Goal: Ask a question

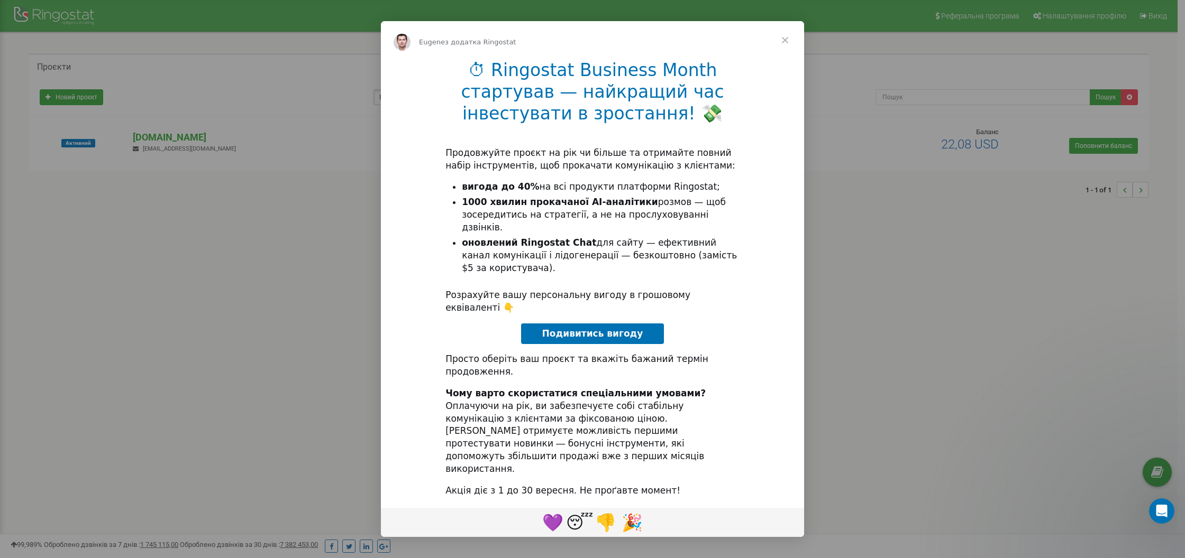
click at [569, 338] on span "Подивитись вигоду" at bounding box center [592, 333] width 101 height 11
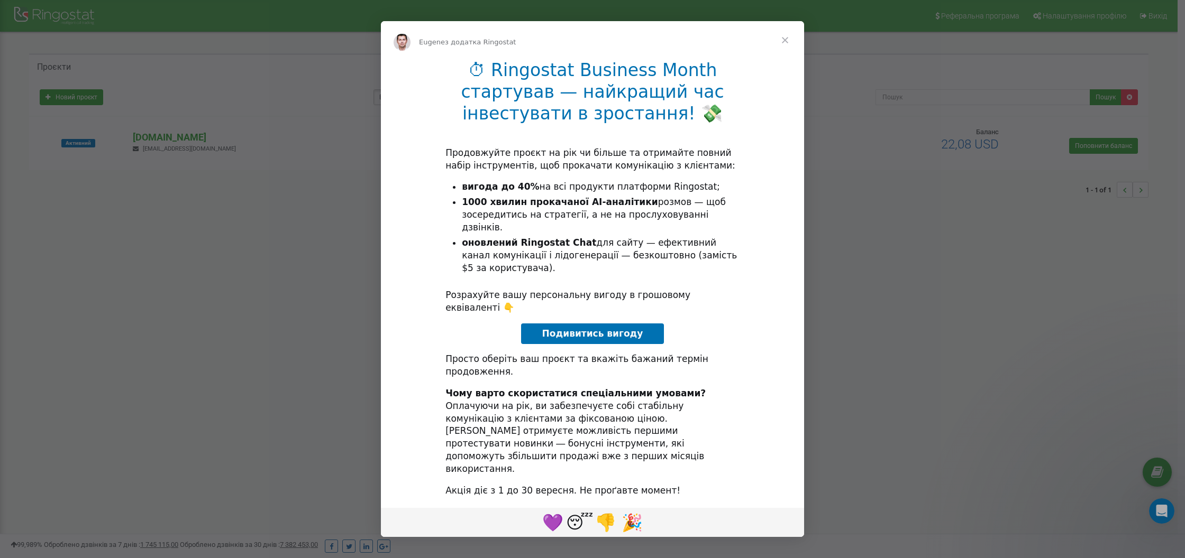
click at [782, 59] on span "Закрити" at bounding box center [785, 40] width 38 height 38
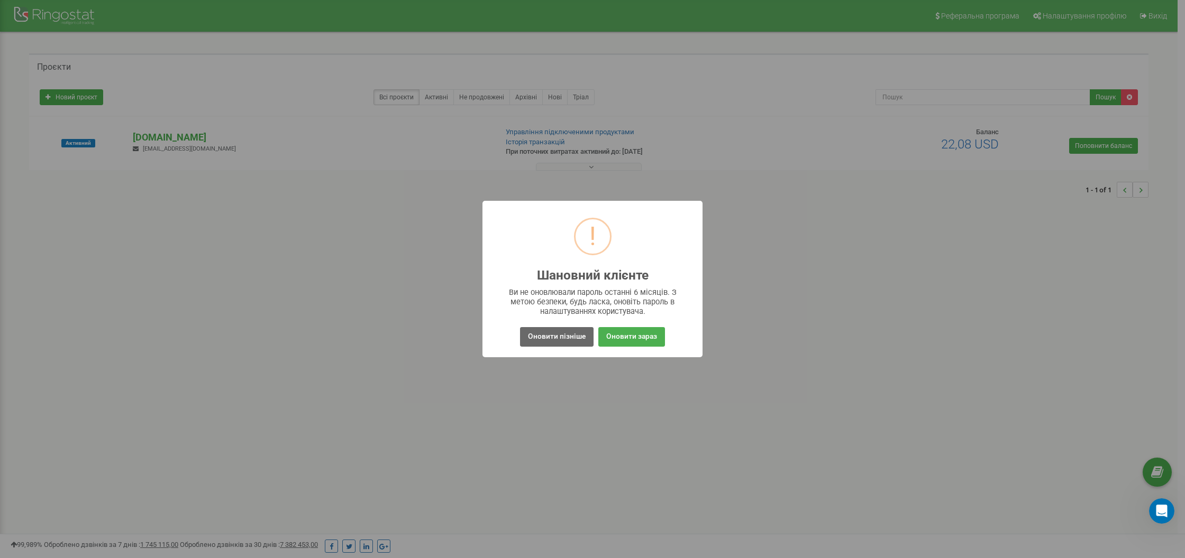
click at [551, 342] on button "Оновити пізніше" at bounding box center [557, 337] width 74 height 20
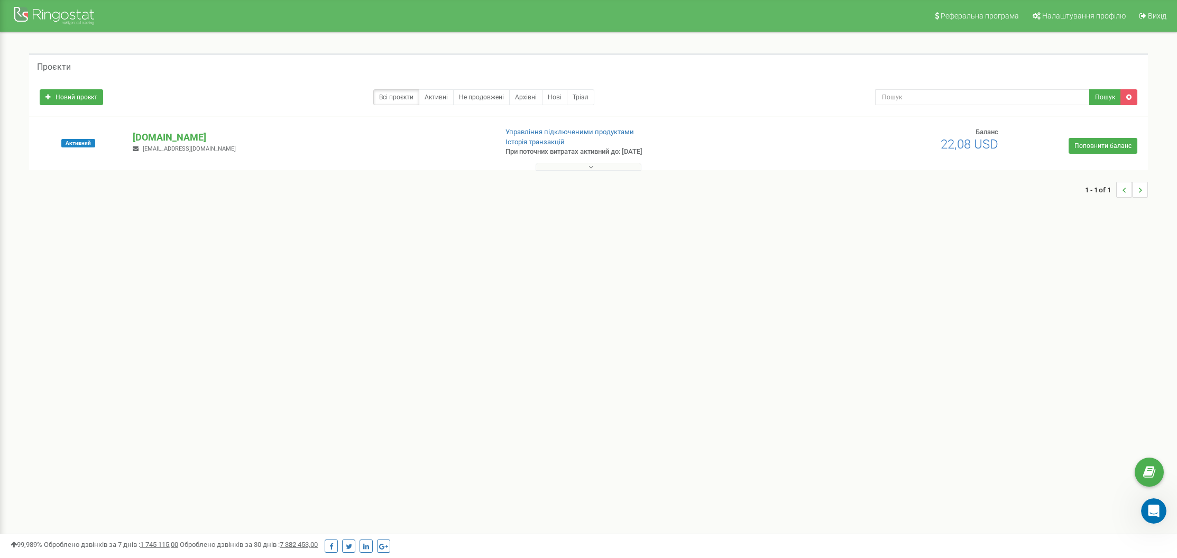
click at [611, 166] on button at bounding box center [589, 167] width 106 height 8
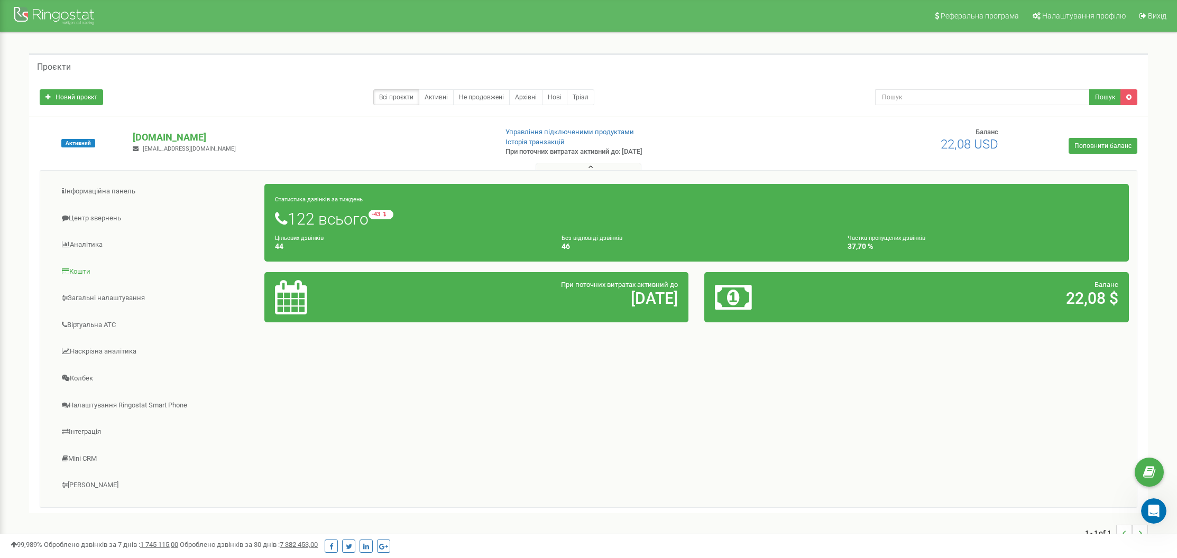
click at [91, 264] on link "Кошти" at bounding box center [156, 272] width 217 height 26
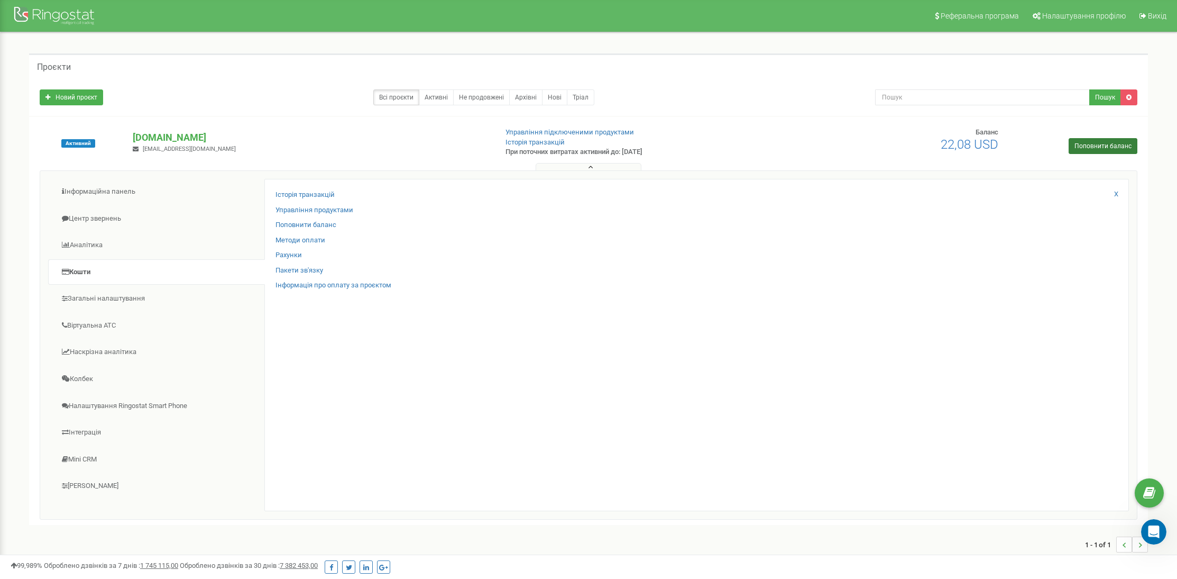
click at [1129, 146] on link "Поповнити баланс" at bounding box center [1103, 146] width 69 height 16
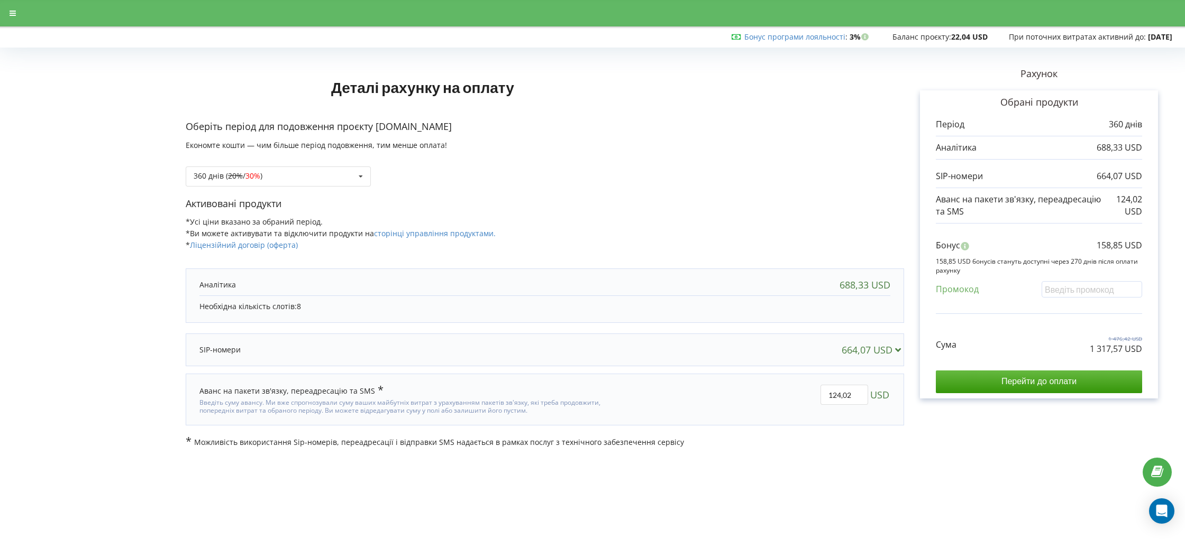
click at [335, 167] on div "360 днів ( 20% / 30% ) Поповнити баланс без подовження 20% / 30% )" at bounding box center [278, 177] width 185 height 20
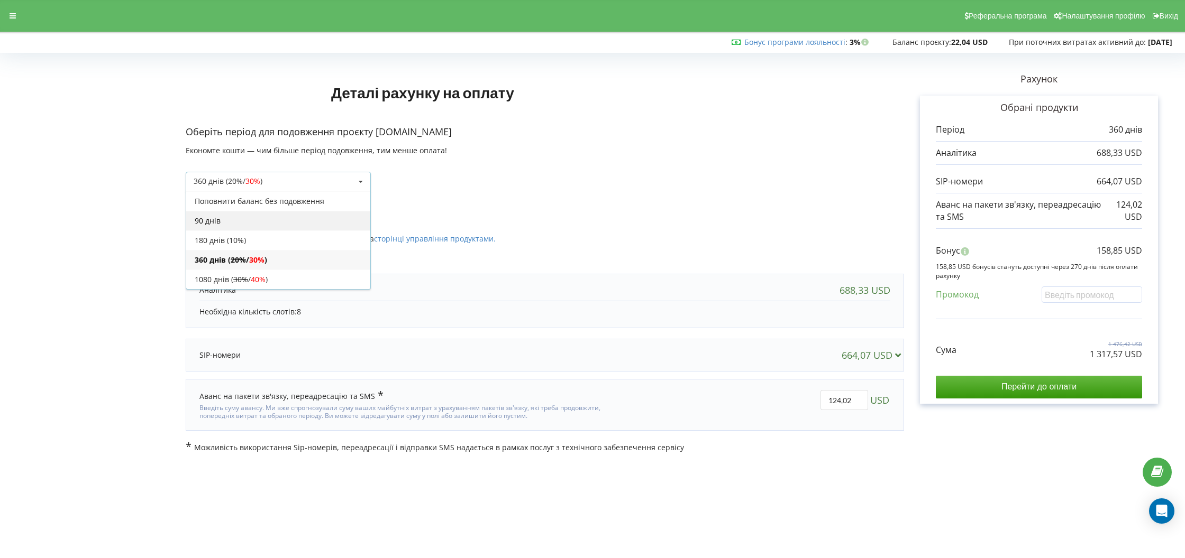
click at [288, 221] on div "90 днів" at bounding box center [278, 221] width 184 height 20
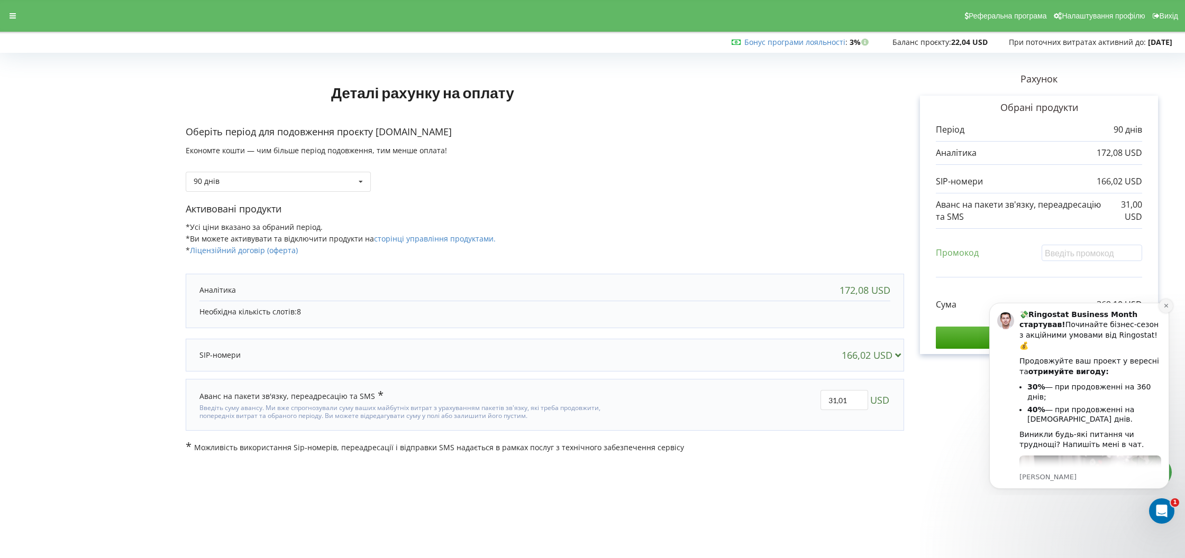
click at [1167, 307] on icon "Dismiss notification" at bounding box center [1165, 306] width 4 height 4
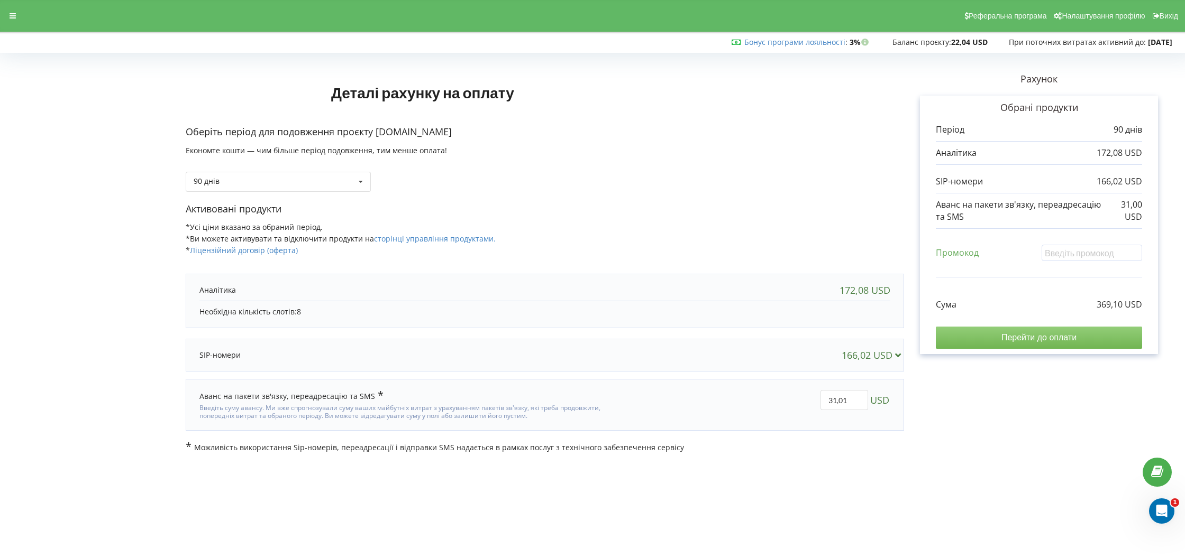
click at [1076, 337] on input "Перейти до оплати" at bounding box center [1039, 338] width 206 height 22
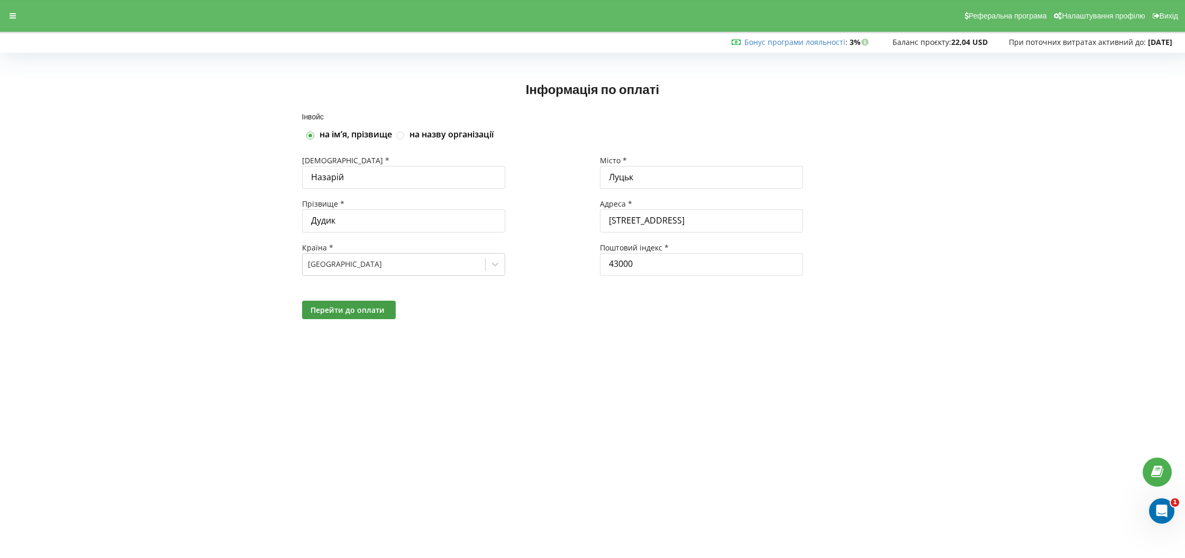
click at [874, 199] on div "Адреса *" at bounding box center [741, 204] width 283 height 11
click at [370, 310] on span "Перейти до оплати" at bounding box center [347, 310] width 74 height 10
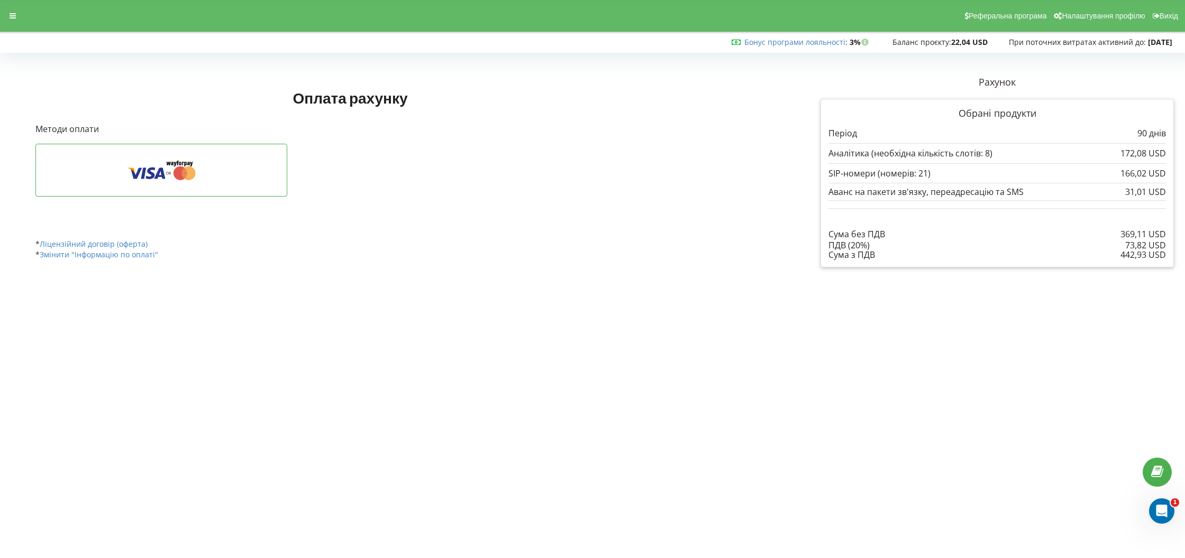
click at [960, 383] on body "Реферальна програма Налаштування профілю Вихід Бонус програми лояльності : Бону…" at bounding box center [592, 279] width 1185 height 558
click at [4, 15] on div at bounding box center [12, 15] width 19 height 15
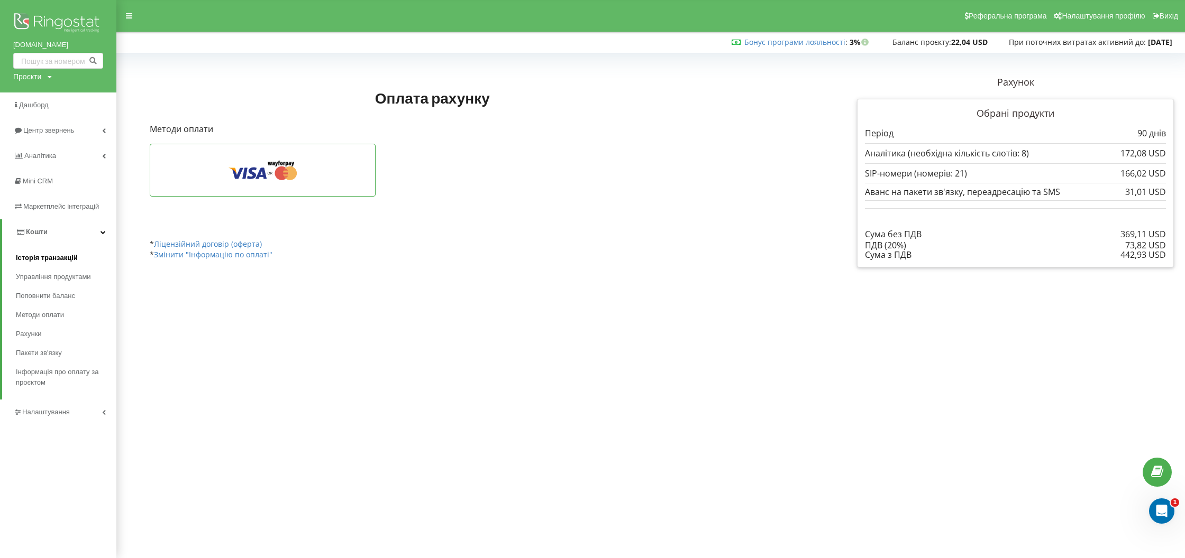
click at [29, 253] on span "Історія транзакцій" at bounding box center [47, 258] width 62 height 11
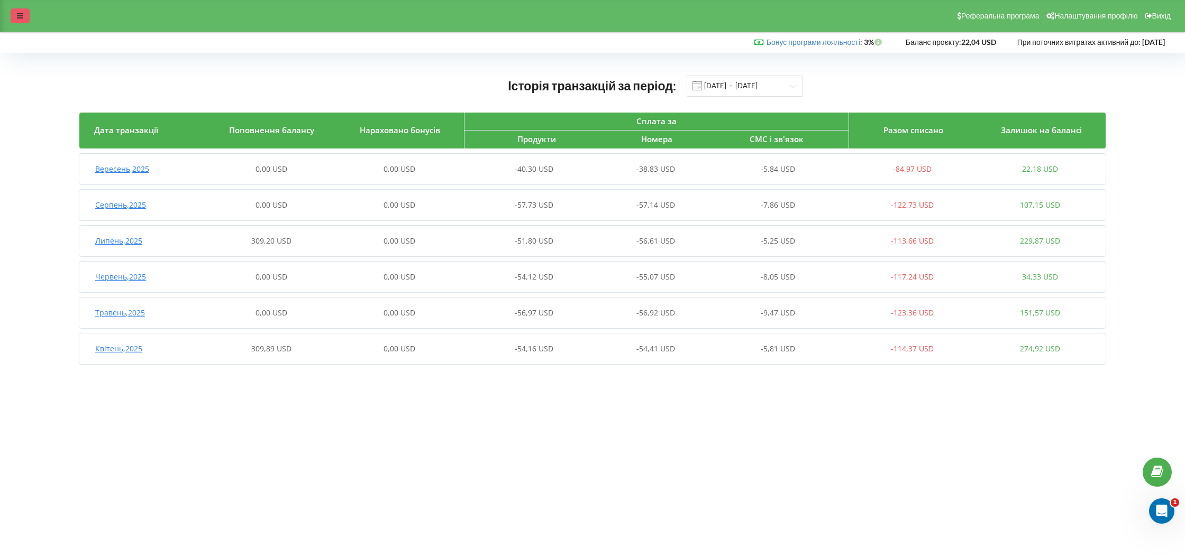
click at [25, 22] on div at bounding box center [20, 15] width 19 height 15
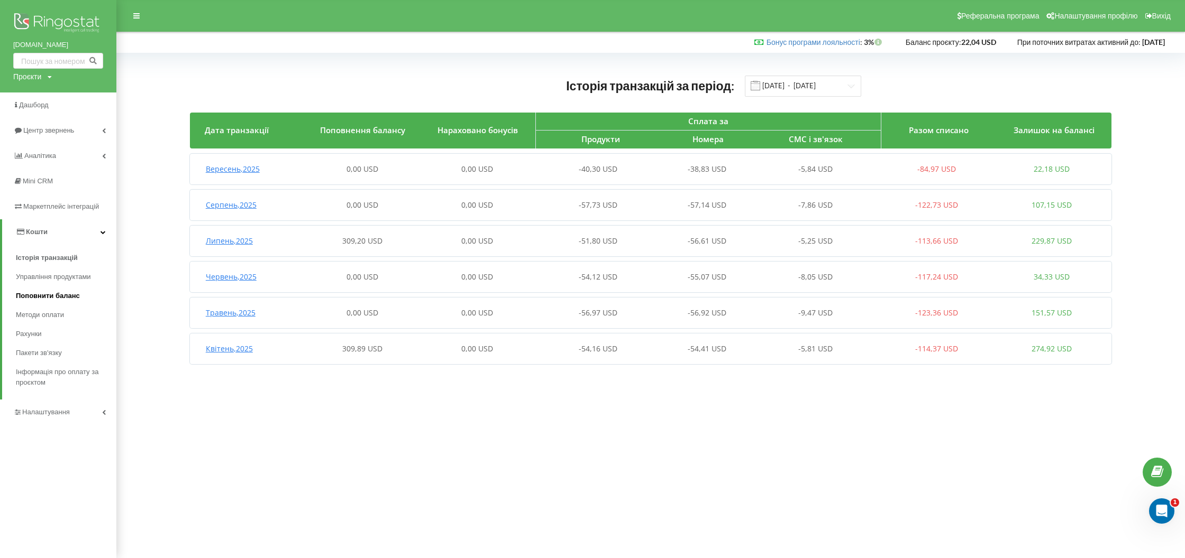
click at [61, 291] on span "Поповнити баланс" at bounding box center [48, 296] width 64 height 11
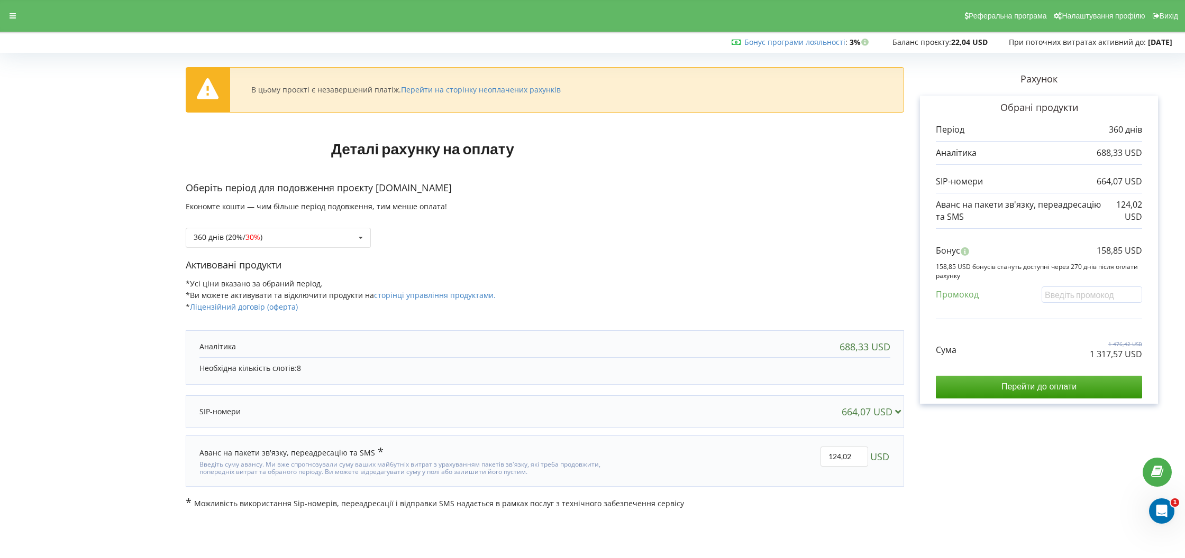
click at [858, 407] on div "664,07 USD" at bounding box center [873, 412] width 64 height 11
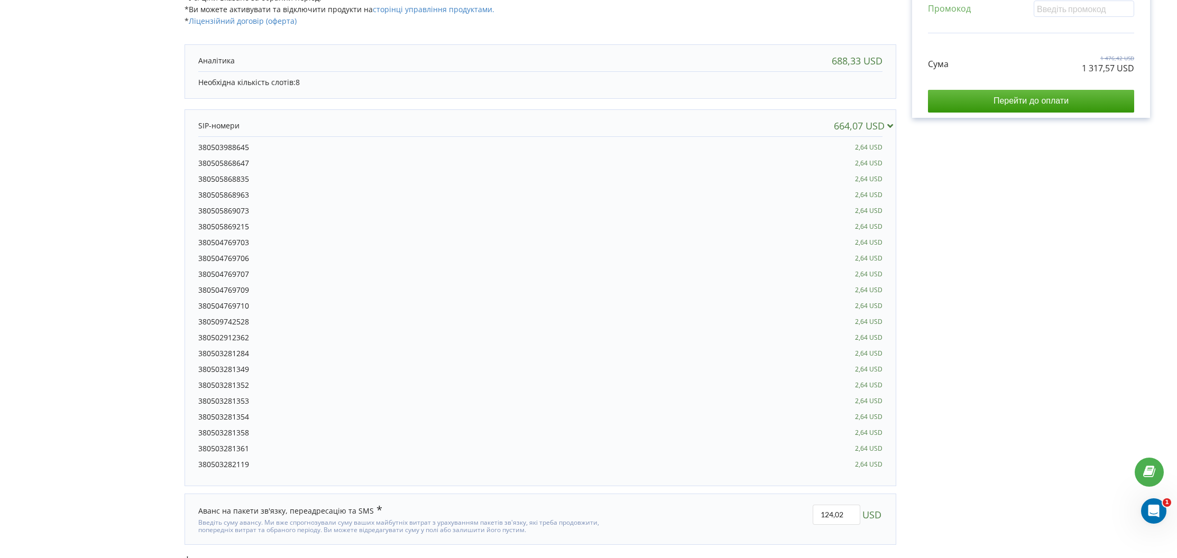
scroll to position [199, 0]
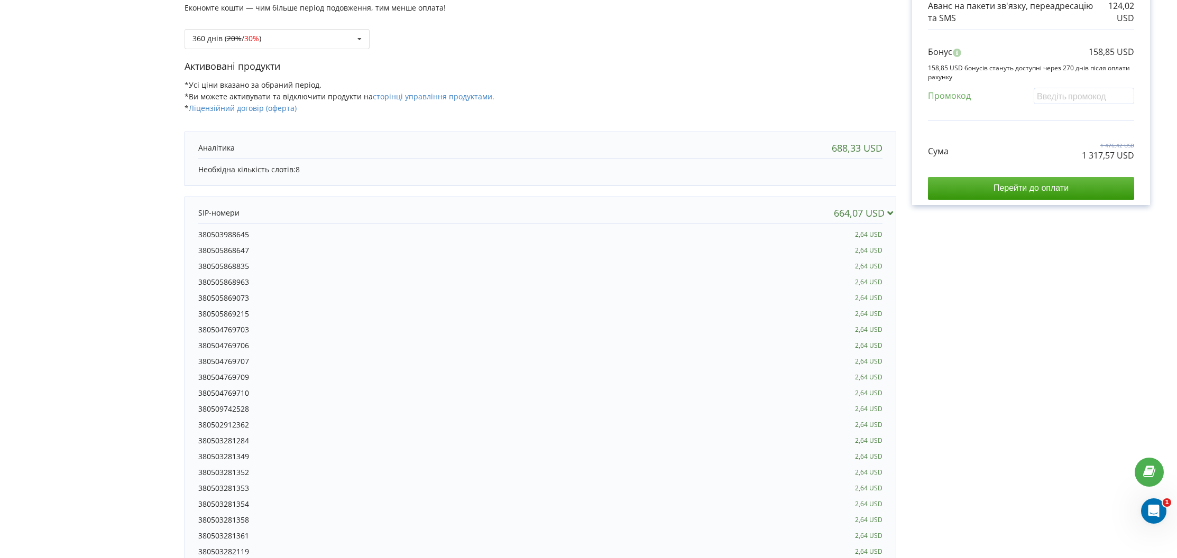
click at [867, 208] on div "664,07 USD" at bounding box center [866, 213] width 64 height 11
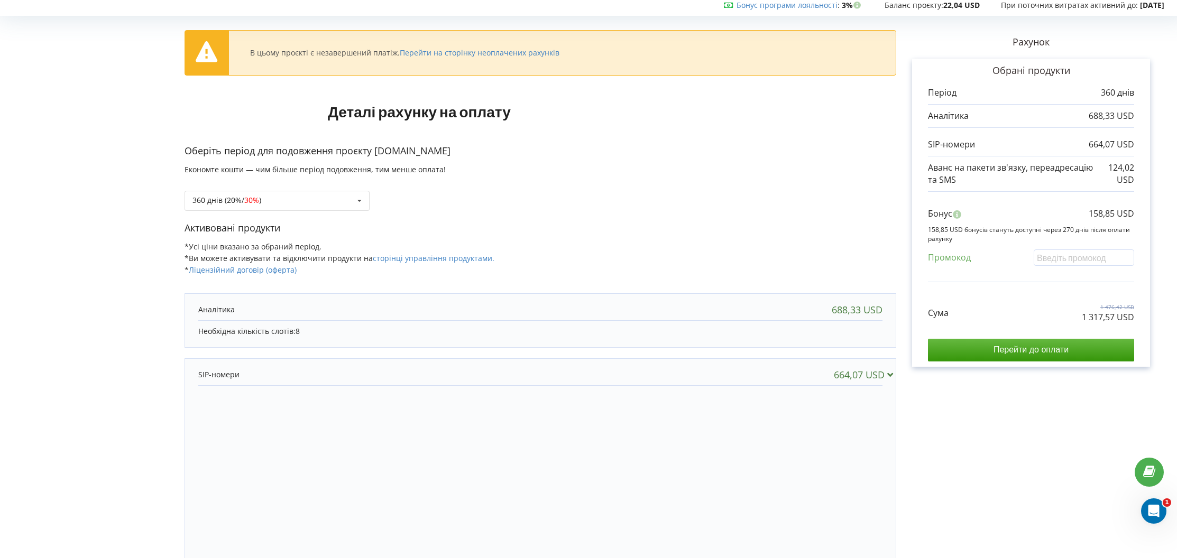
scroll to position [0, 0]
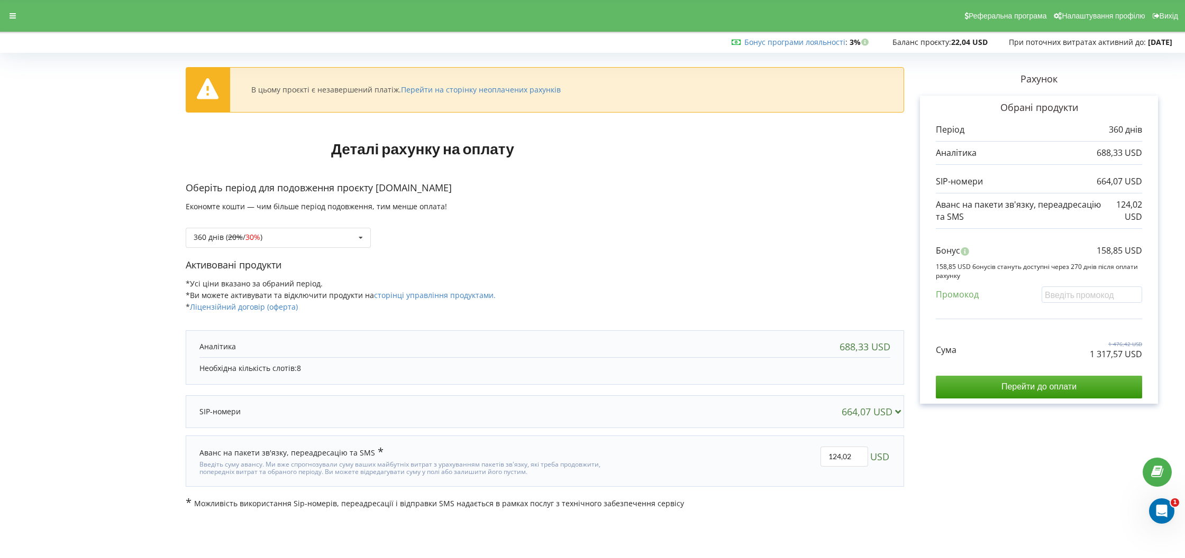
click at [333, 225] on div "360 днів ( 20% / 30% ) Поповнити баланс без подовження 20% /" at bounding box center [545, 230] width 718 height 36
click at [327, 232] on div "360 днів ( 20% / 30% ) Поповнити баланс без подовження 20% / 30% )" at bounding box center [278, 238] width 185 height 20
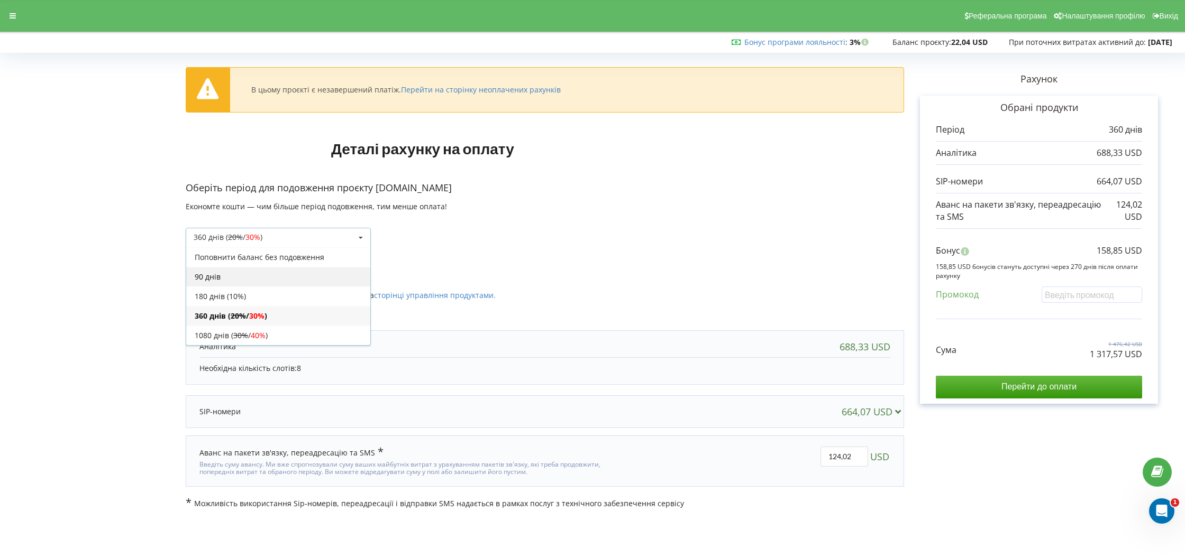
click at [290, 273] on div "90 днів" at bounding box center [278, 277] width 184 height 20
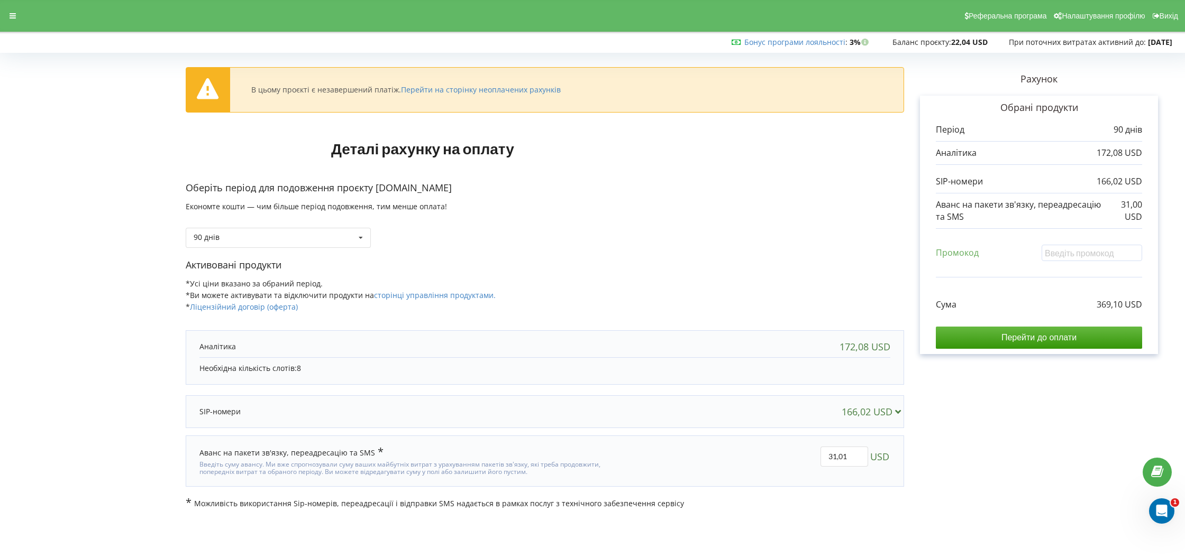
click at [1045, 450] on div "Рахунок Обрані продукти Період 90 днів 172,08 USD 166,02 USD 31,00 USD Промокод" at bounding box center [1039, 283] width 270 height 453
click at [512, 91] on link "Перейти на сторінку неоплачених рахунків" at bounding box center [481, 90] width 160 height 10
click at [847, 407] on div "166,02 USD" at bounding box center [873, 412] width 64 height 11
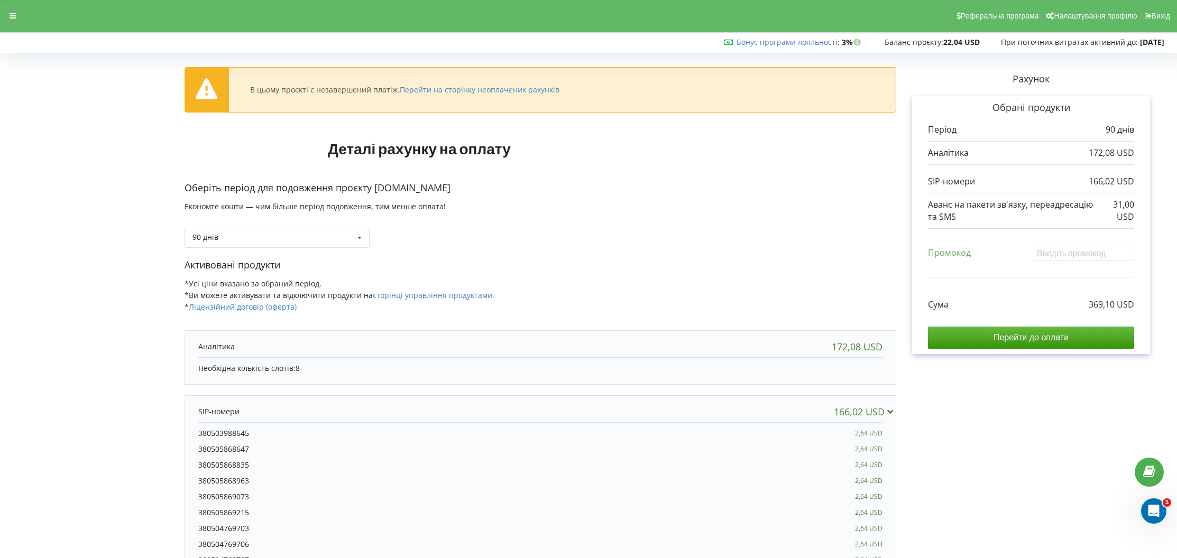
scroll to position [286, 0]
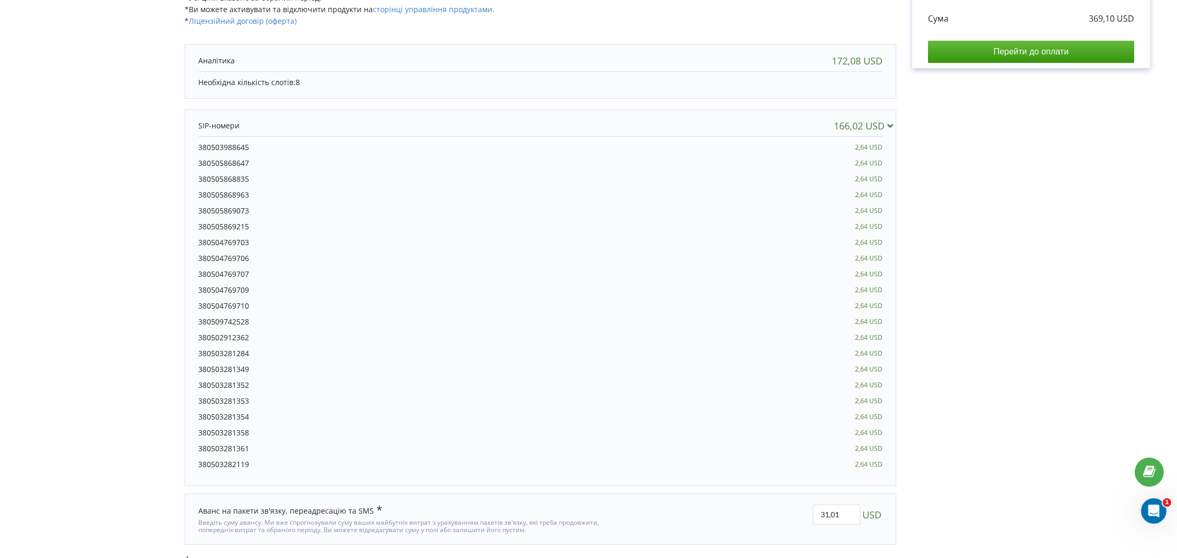
click at [869, 122] on div "166,02 USD" at bounding box center [866, 126] width 64 height 11
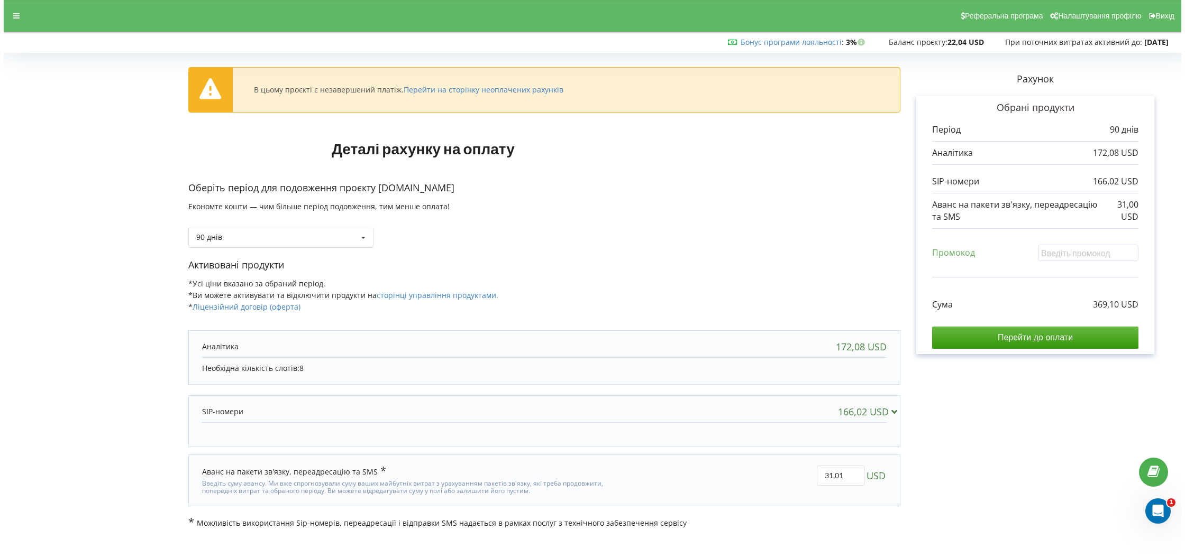
scroll to position [0, 0]
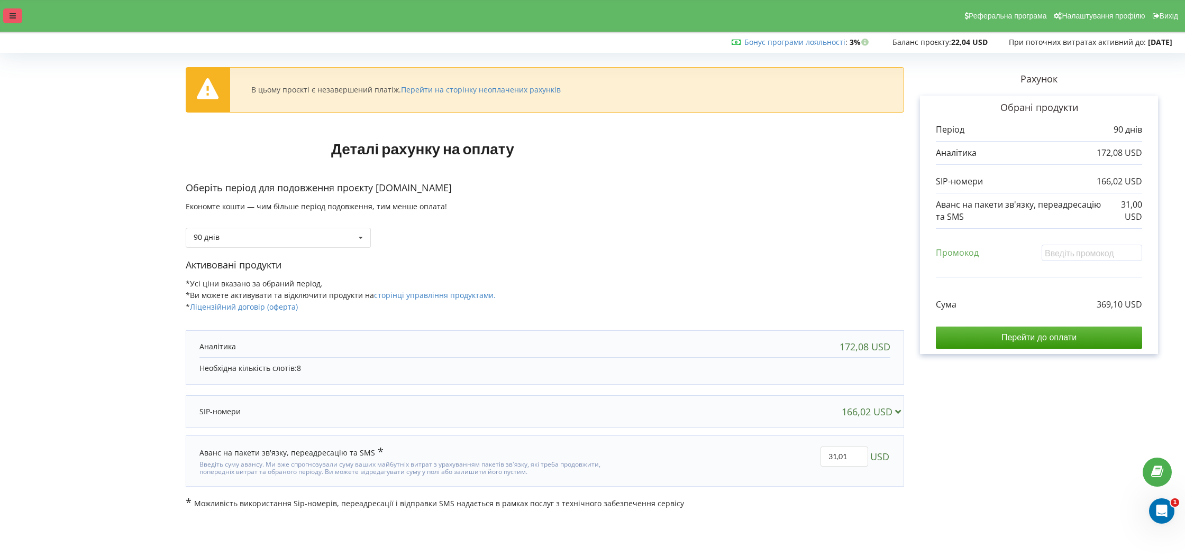
click at [5, 14] on div at bounding box center [12, 15] width 19 height 15
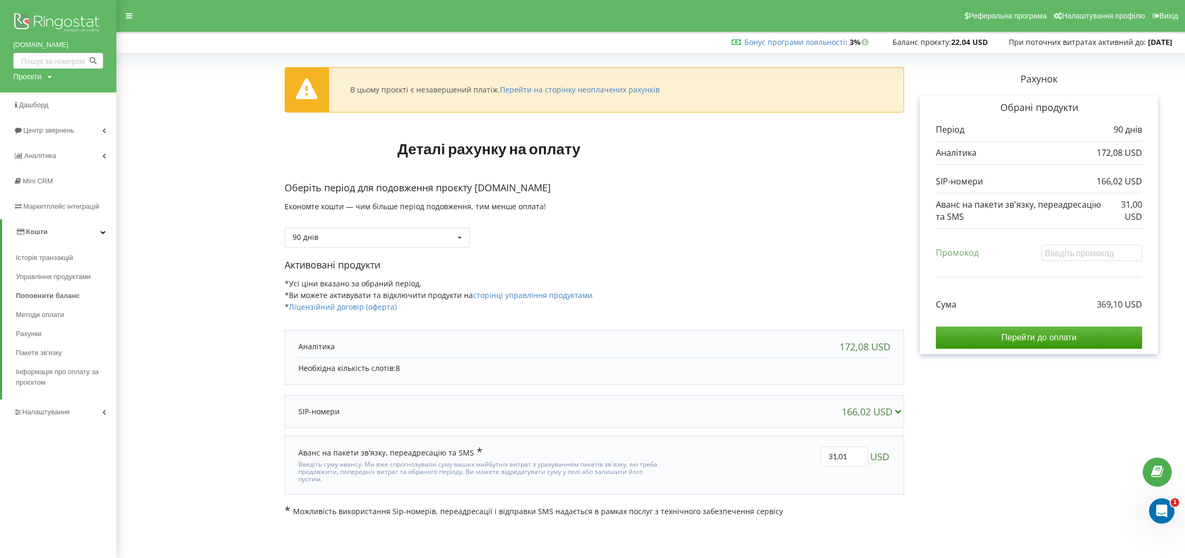
click at [64, 26] on img at bounding box center [58, 24] width 90 height 26
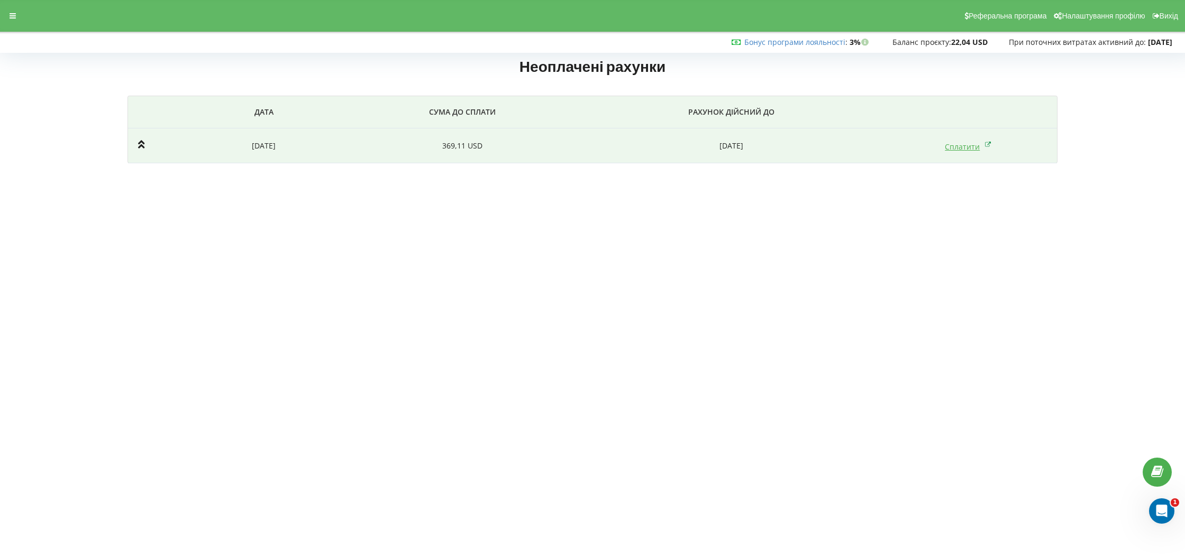
click at [964, 149] on link "Сплатити" at bounding box center [968, 147] width 47 height 10
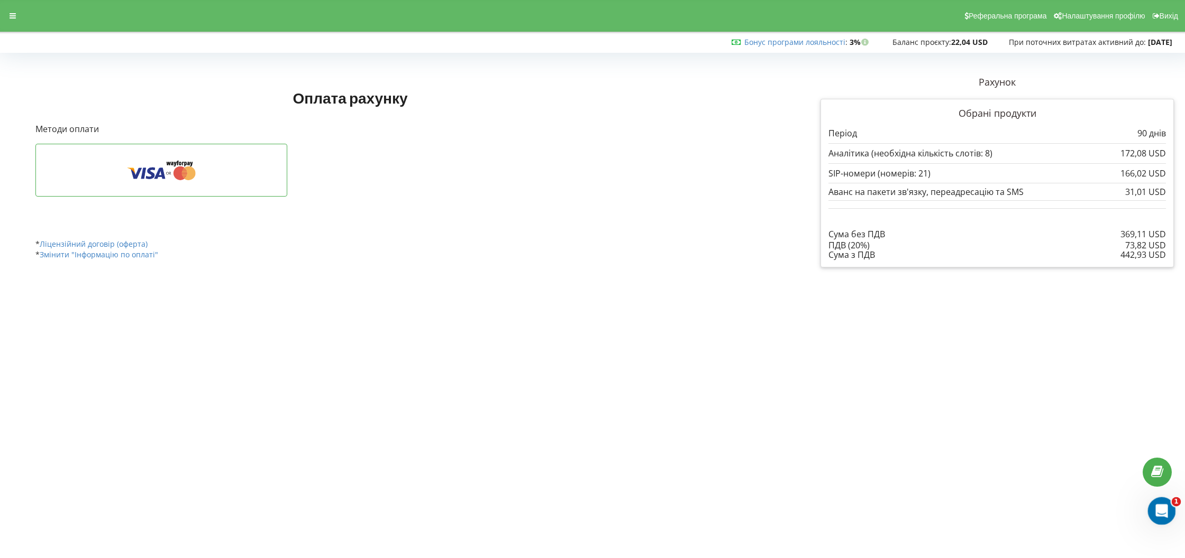
click at [1167, 505] on div "Відкрити програму для спілкування Intercom" at bounding box center [1159, 509] width 35 height 35
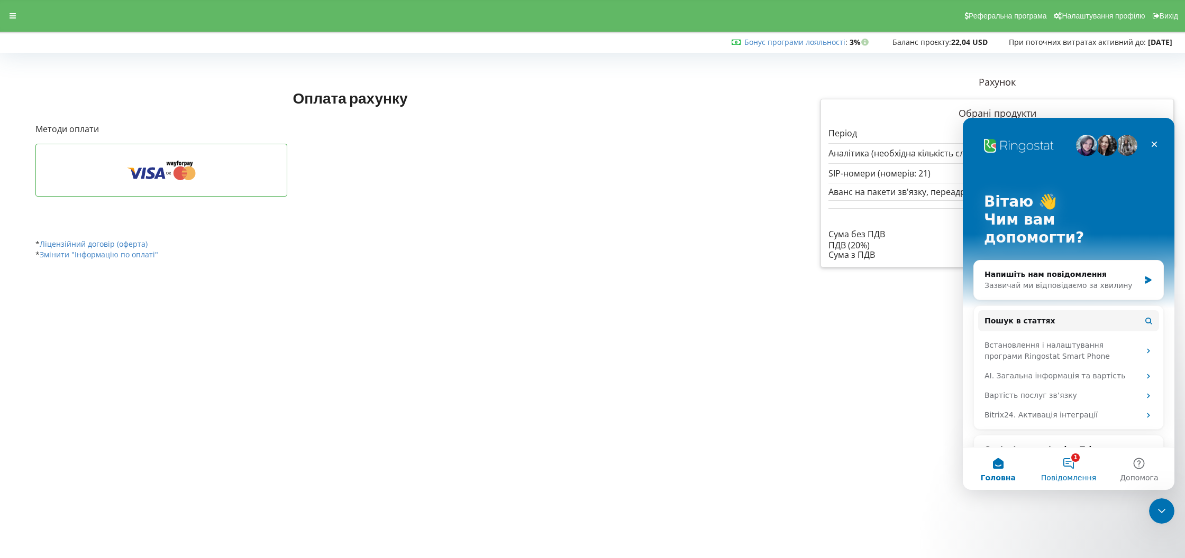
click at [1071, 465] on button "1 Повідомлення" at bounding box center [1068, 469] width 70 height 42
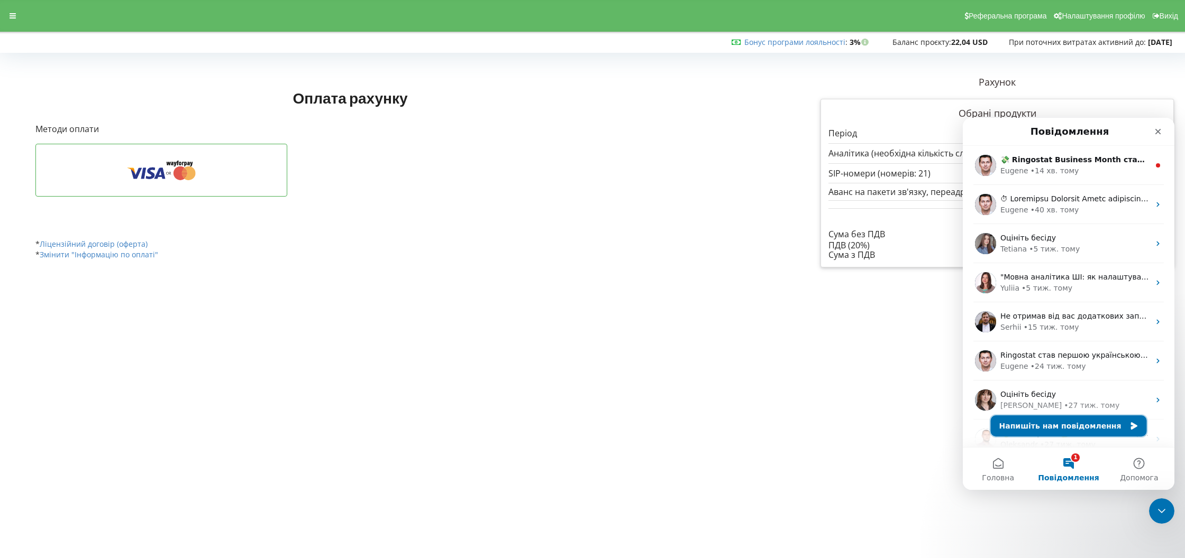
click at [1076, 426] on button "Напишіть нам повідомлення" at bounding box center [1069, 426] width 156 height 21
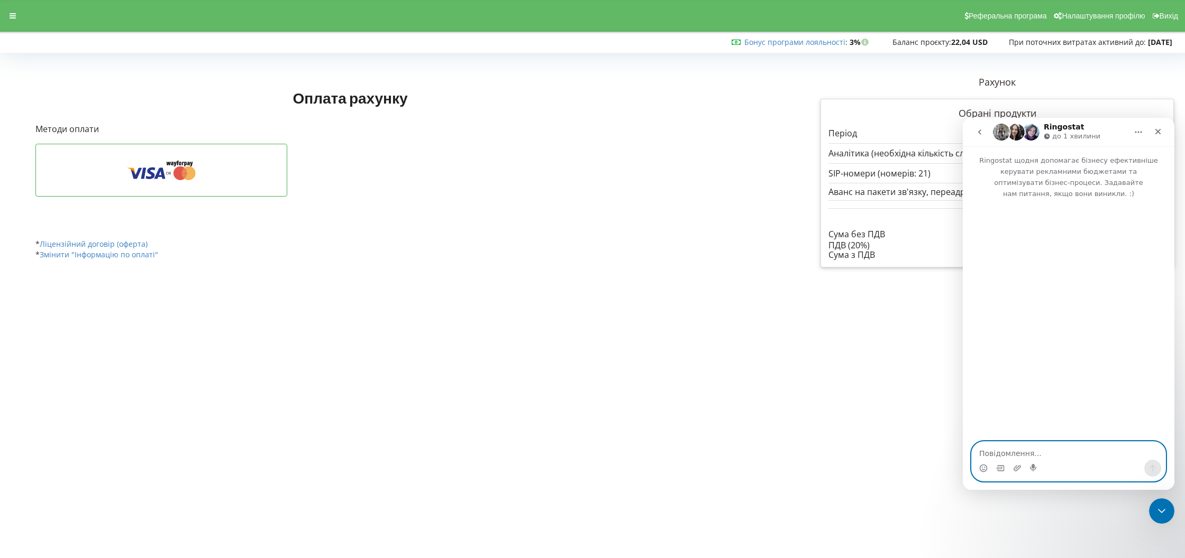
click at [1011, 452] on textarea "Повідомлення..." at bounding box center [1069, 451] width 194 height 18
type textarea "Доброго дня, я хотів би зробити оплату, але змінити кількість номерів та інші п…"
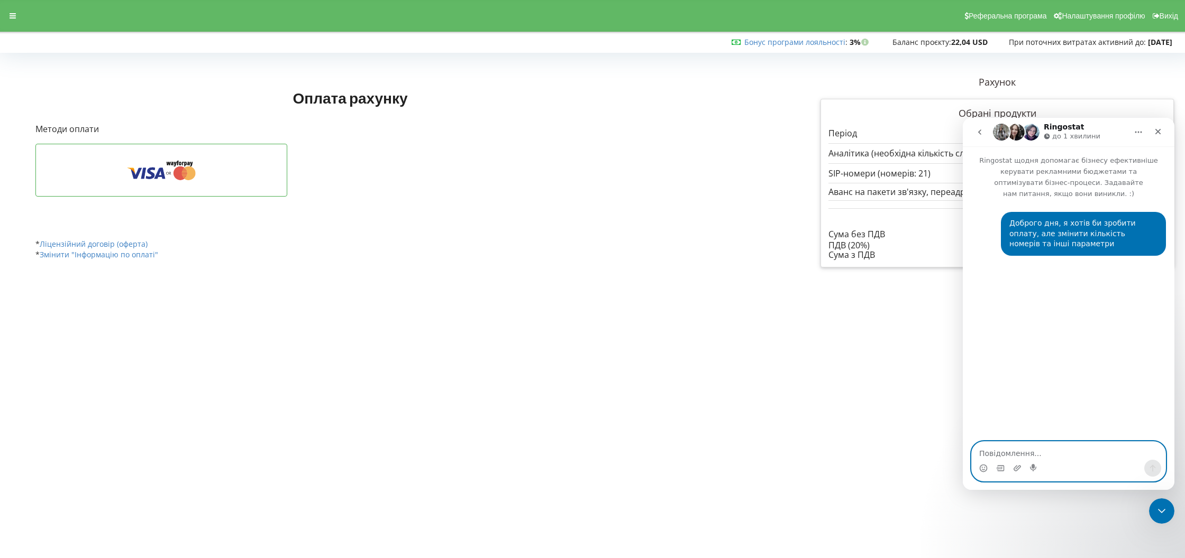
type textarea "П"
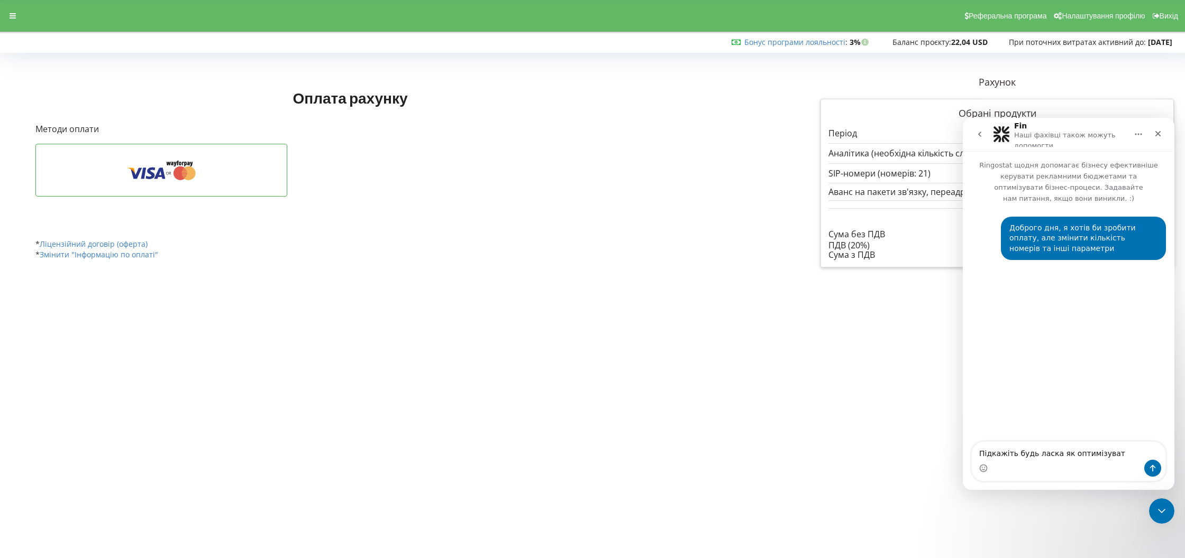
type textarea "Підкажіть будь ласка як оптимізувати"
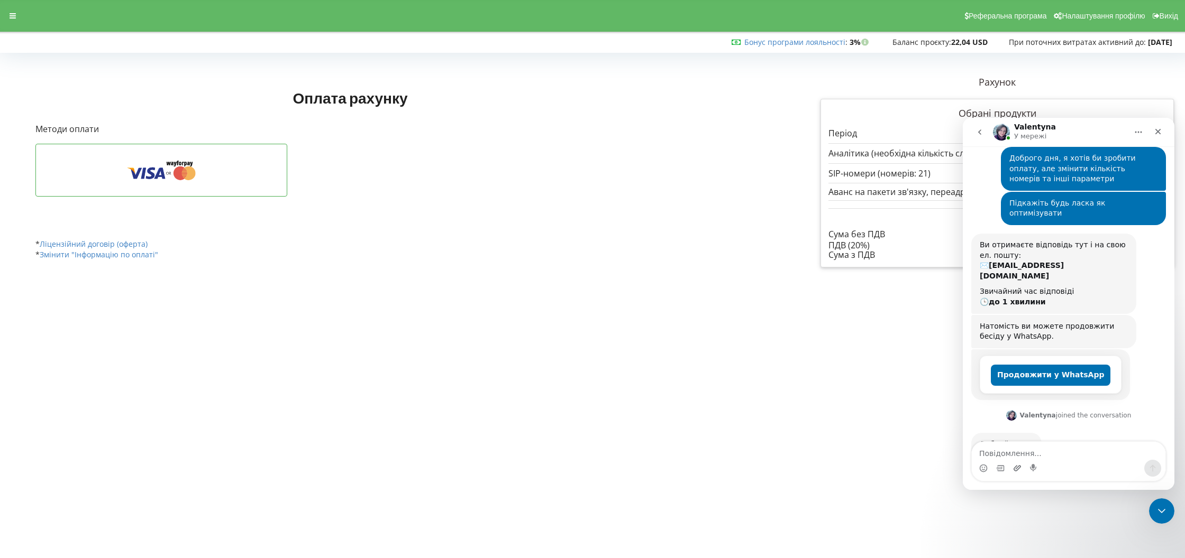
scroll to position [121, 0]
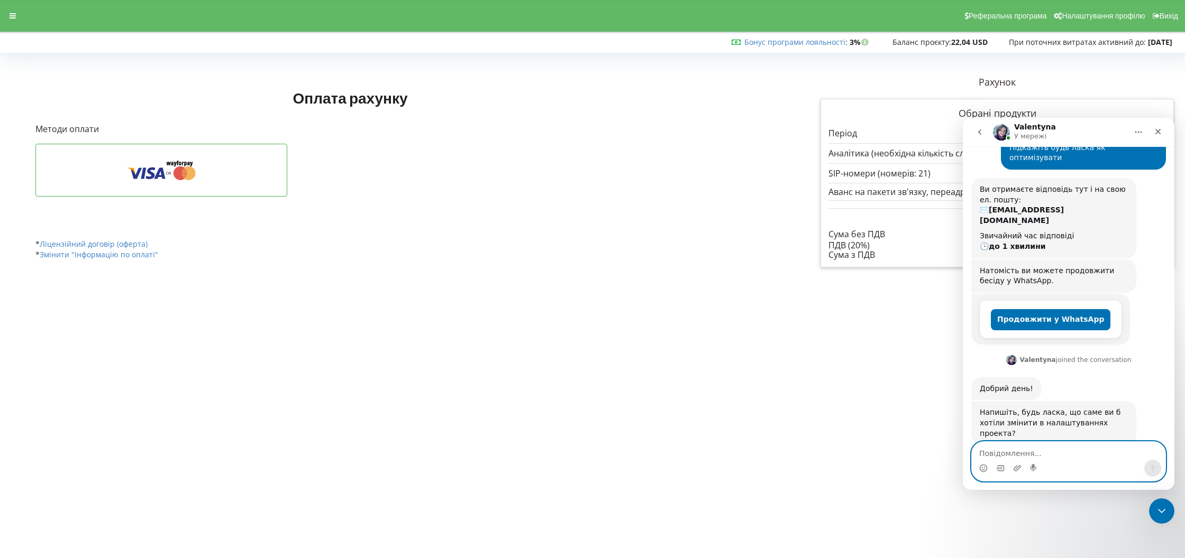
type textarea "а"
type textarea "зараз там пише 21 SIP номер, я хотів би змінити на 8"
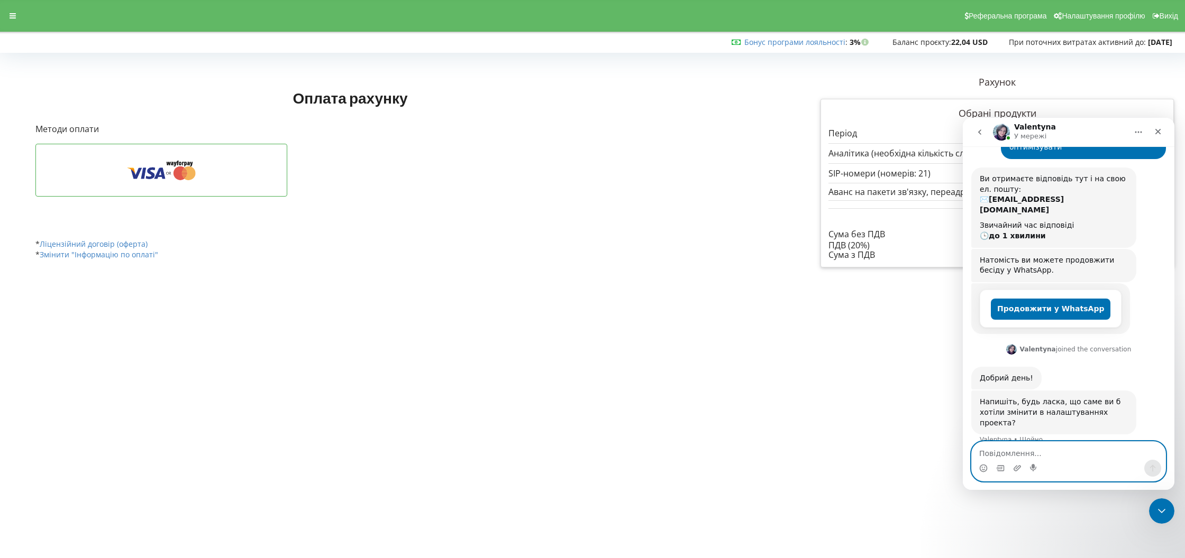
scroll to position [162, 0]
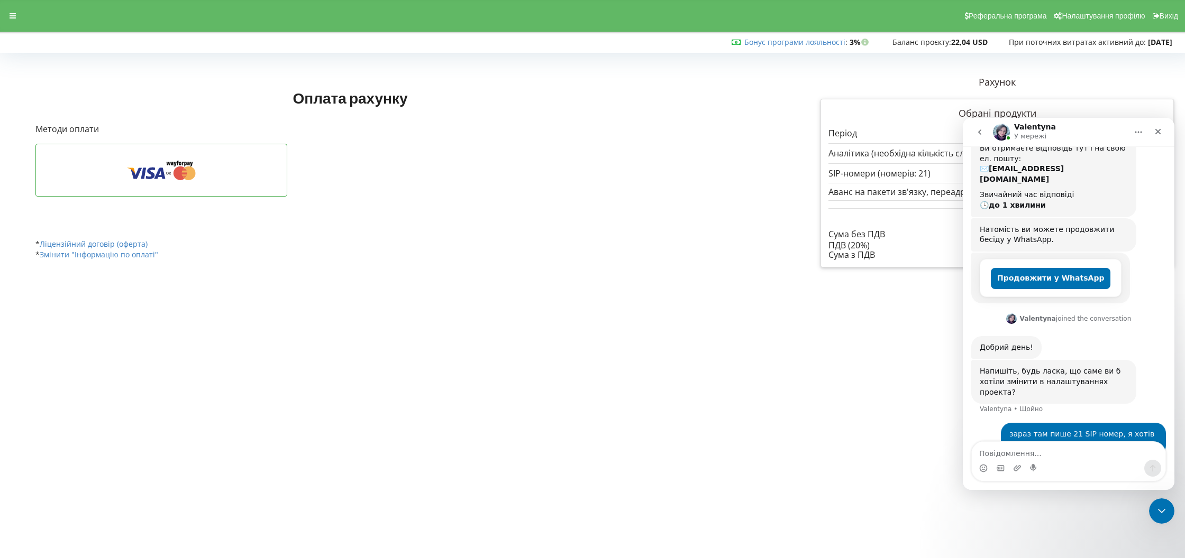
click at [502, 292] on body "Реферальна програма Налаштування профілю Вихід Бонус програми лояльності : Бону…" at bounding box center [592, 279] width 1185 height 558
click at [1065, 456] on textarea "Повідомлення..." at bounding box center [1069, 451] width 194 height 18
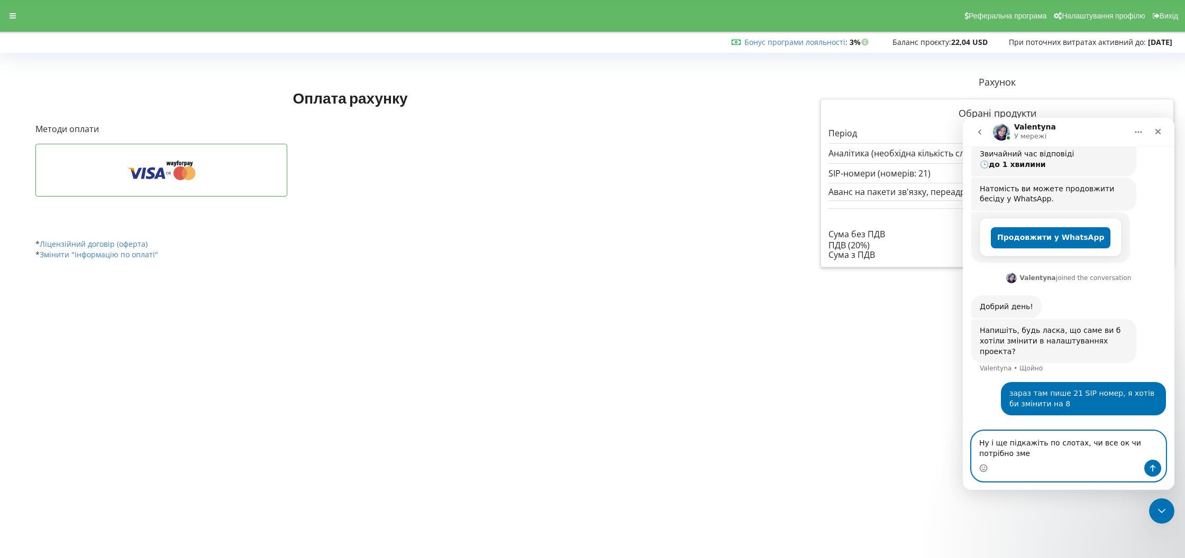
scroll to position [213, 0]
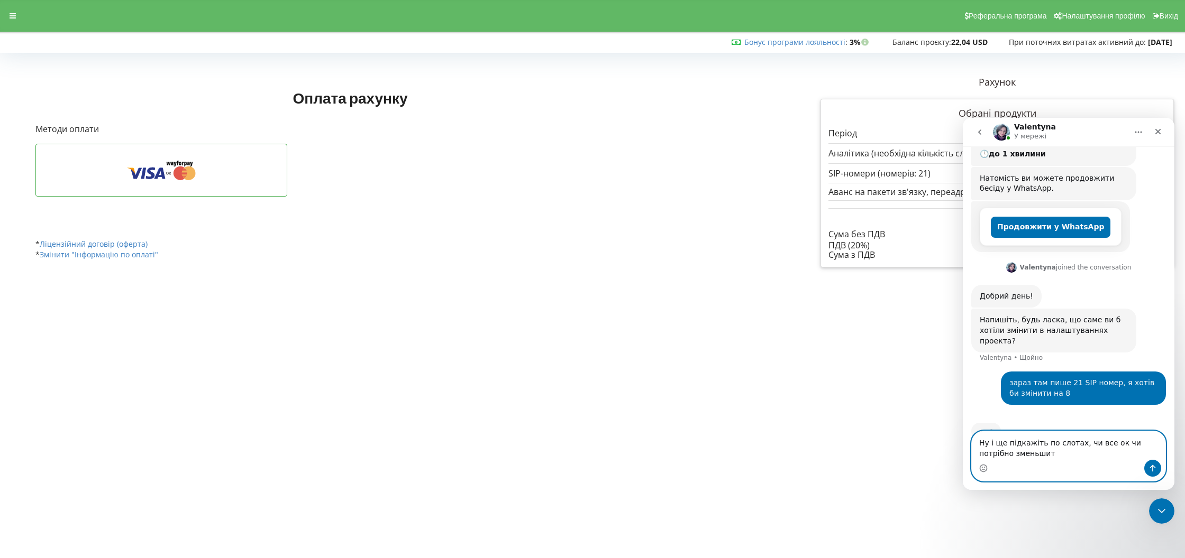
type textarea "Ну і ще підкажіть по слотах, чи все ок чи потрібно зменьшити"
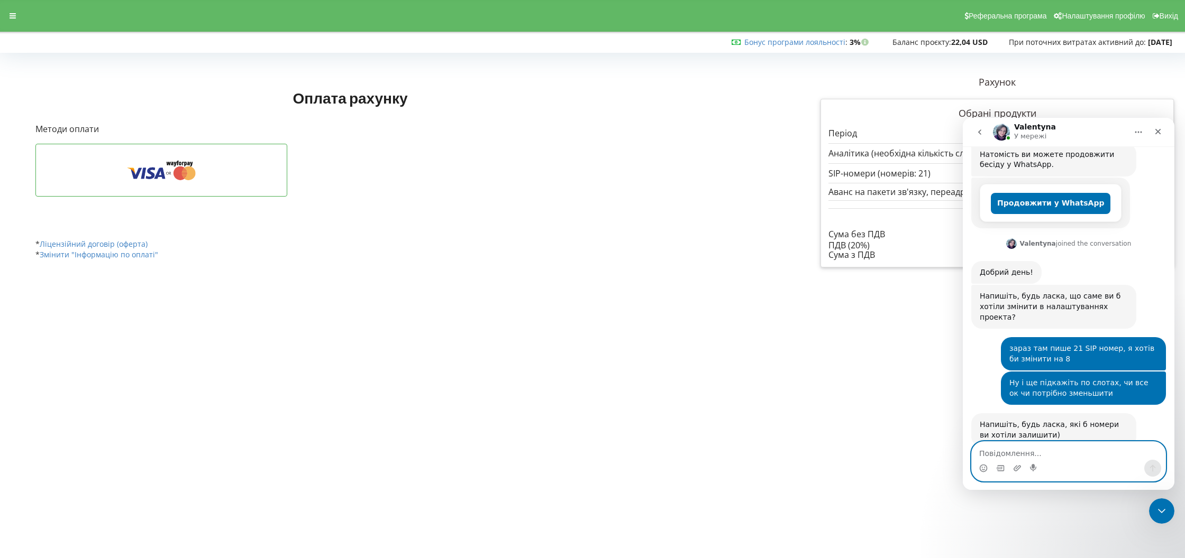
scroll to position [278, 0]
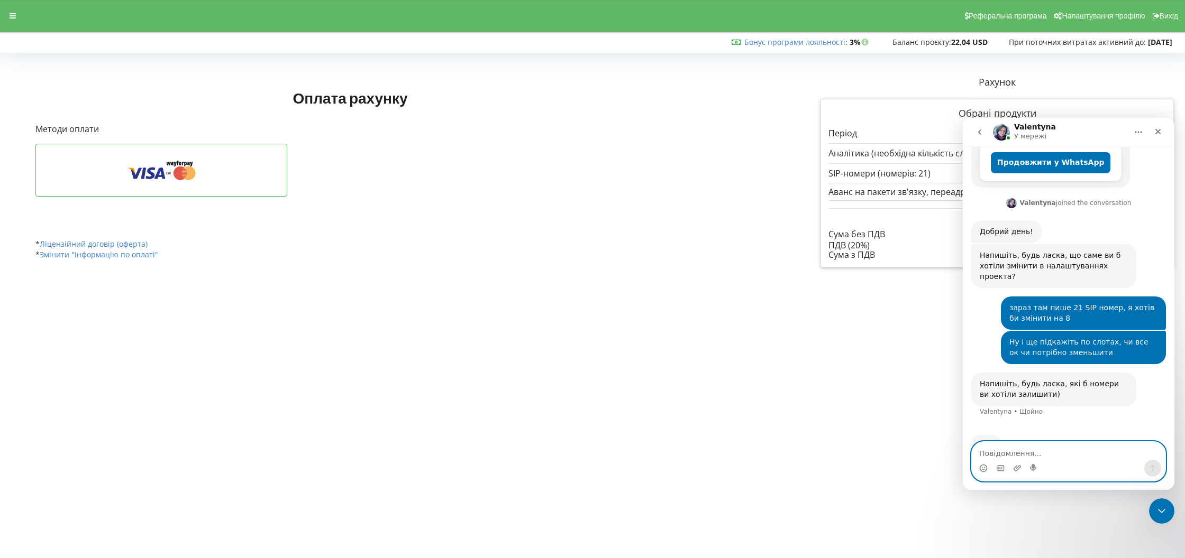
click at [1027, 451] on textarea "Повідомлення..." at bounding box center [1069, 451] width 194 height 18
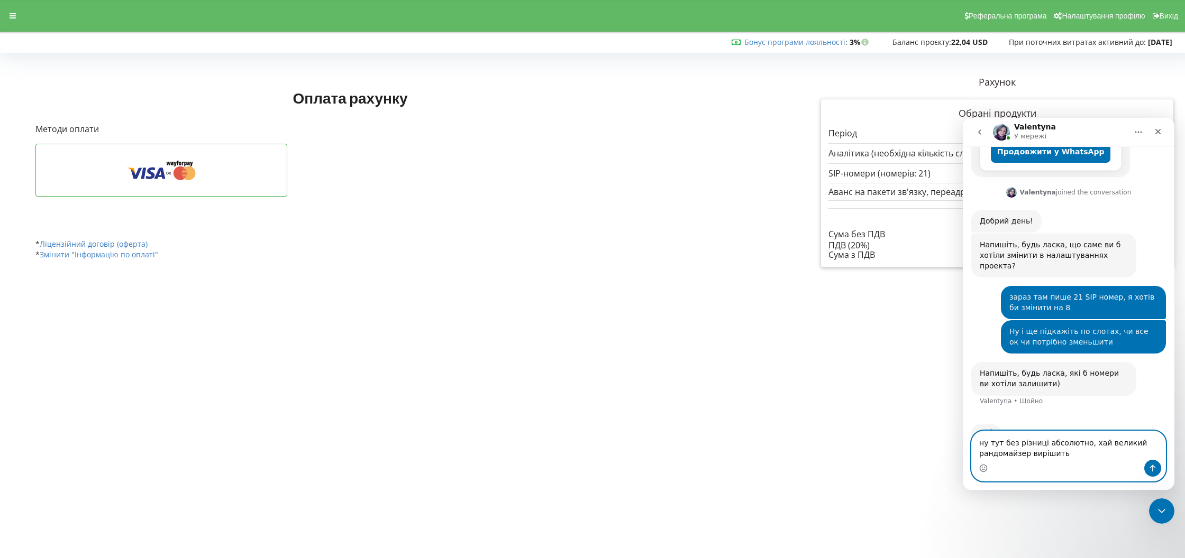
type textarea "ну тут без різниці абсолютно, хай великий рандомайзер вирішить)"
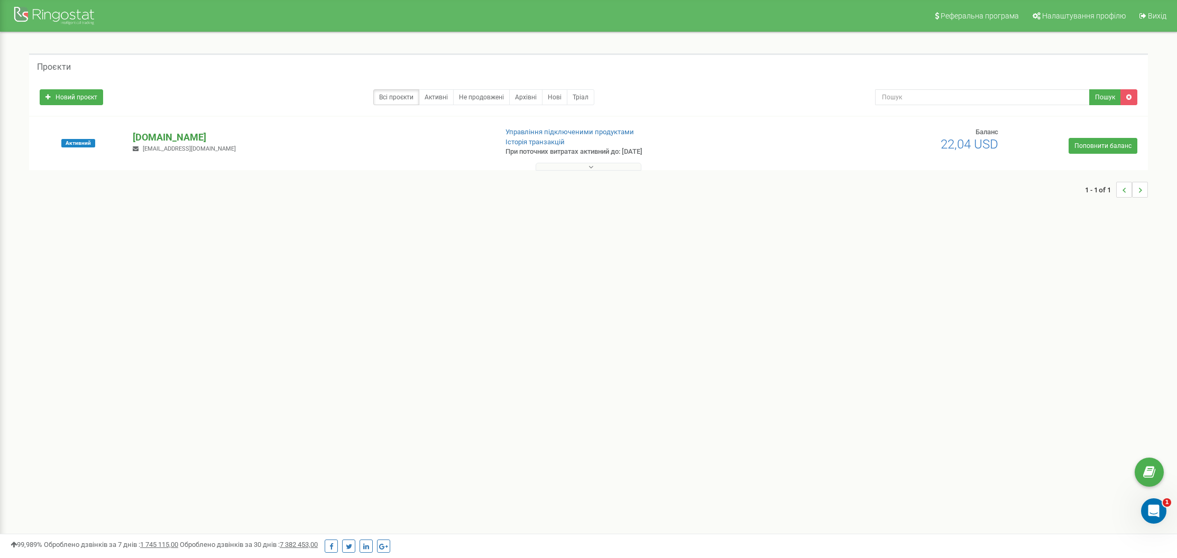
click at [198, 135] on p "[DOMAIN_NAME]" at bounding box center [310, 138] width 355 height 14
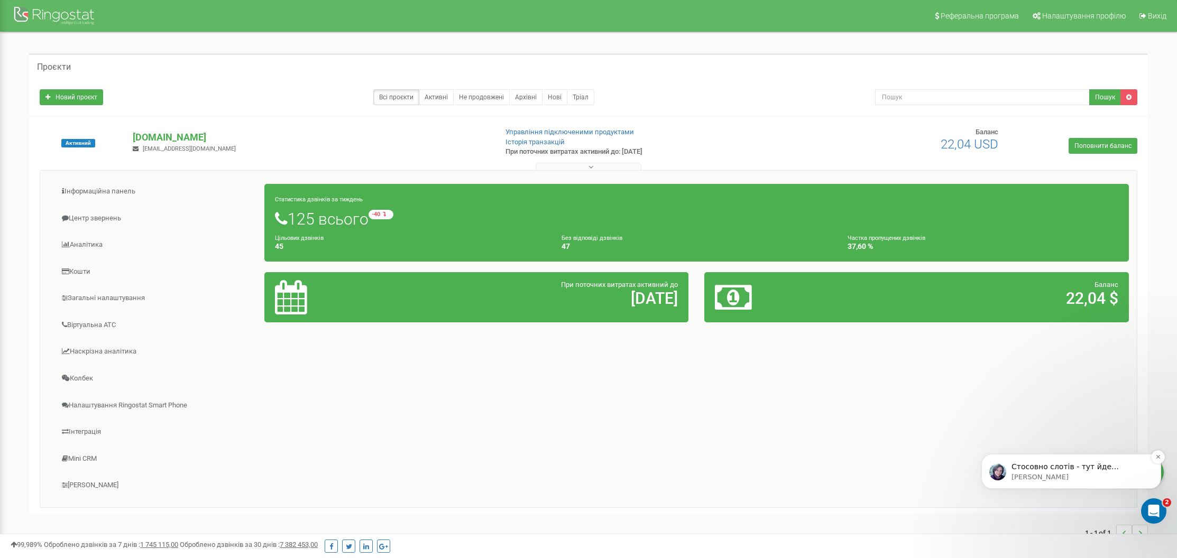
click at [1065, 471] on p "Стосовно слотів - тут йде розрахунок виходячи з трафіку вашого сайту, тому номе…" at bounding box center [1080, 467] width 136 height 11
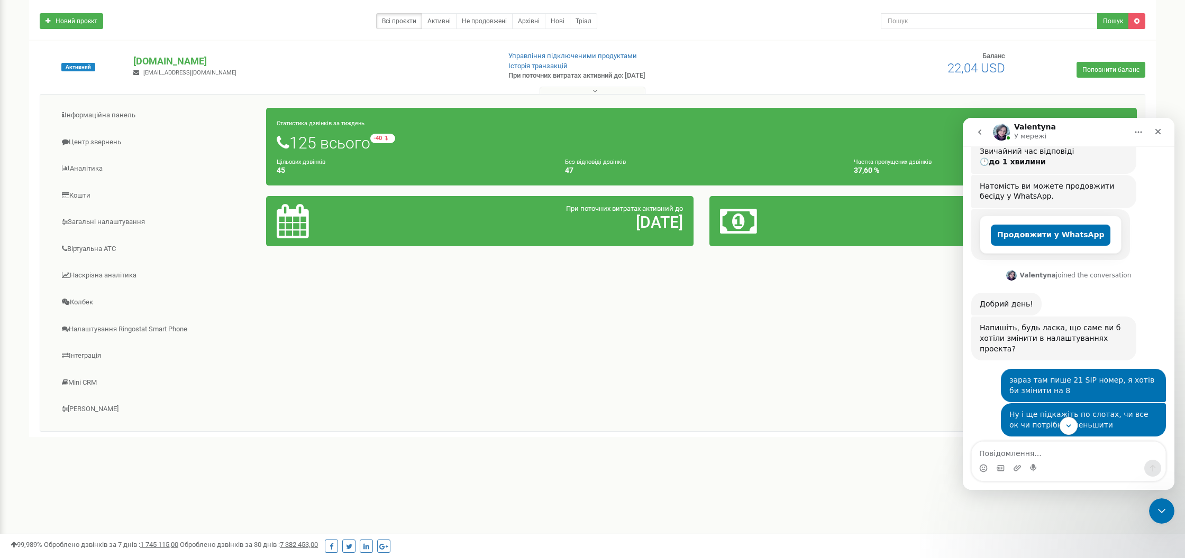
scroll to position [350, 0]
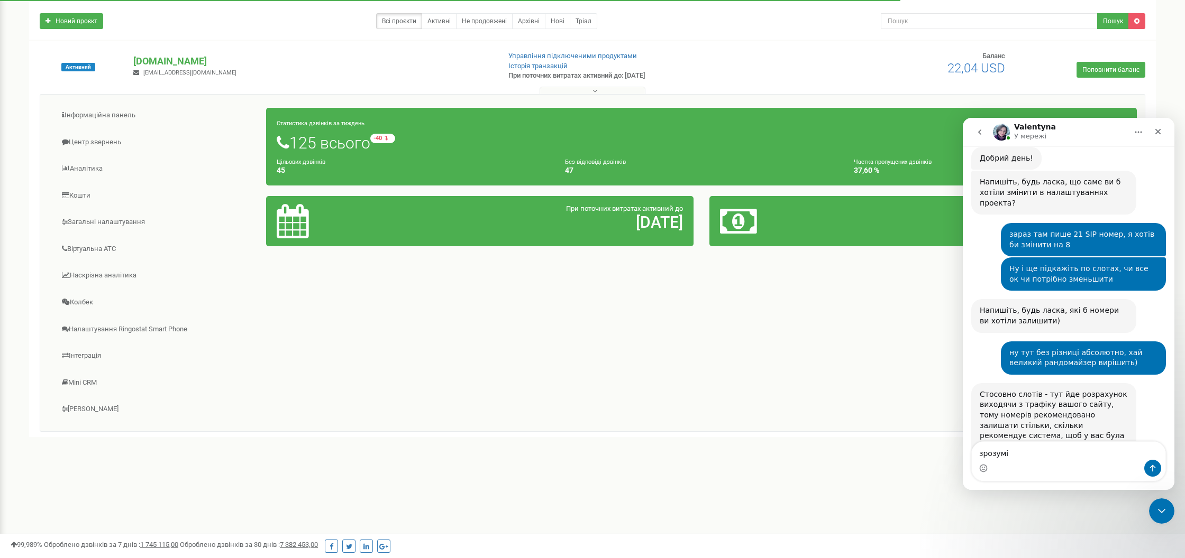
type textarea "зрозумів"
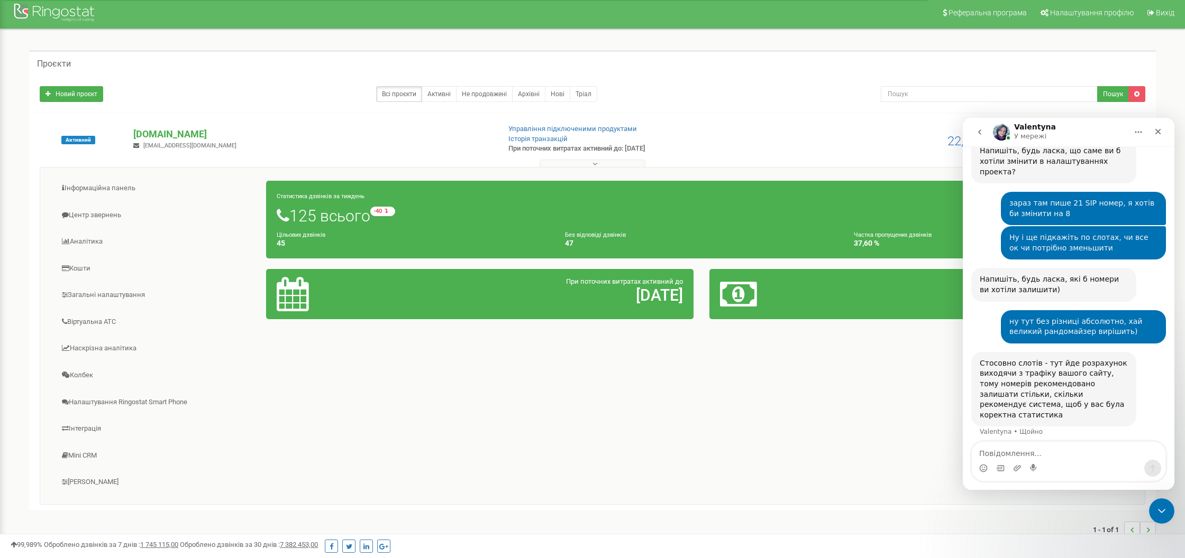
scroll to position [0, 0]
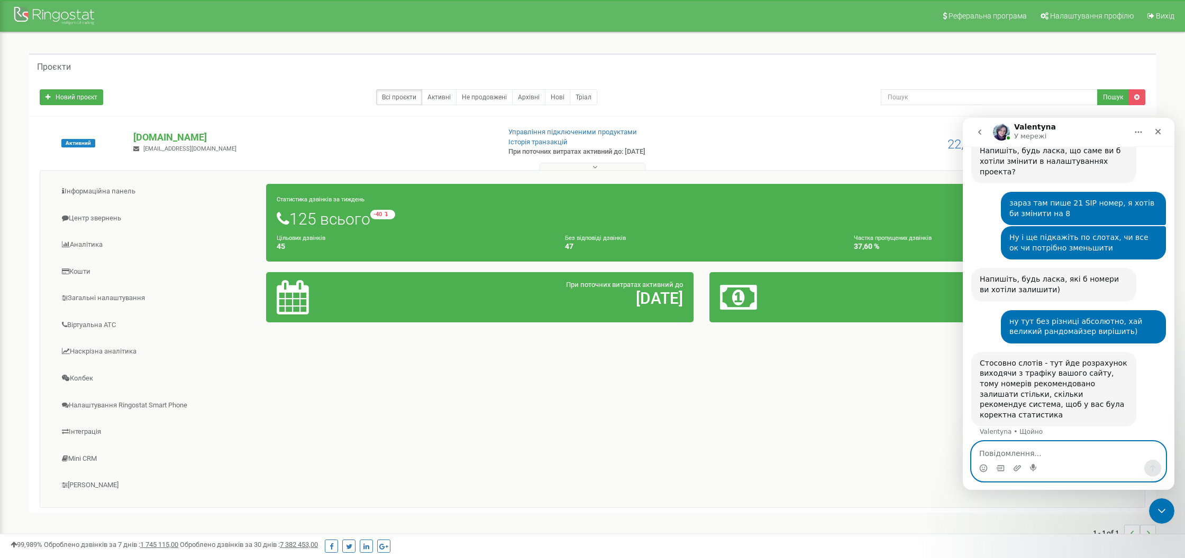
click at [1034, 456] on textarea "Повідомлення..." at bounding box center [1069, 451] width 194 height 18
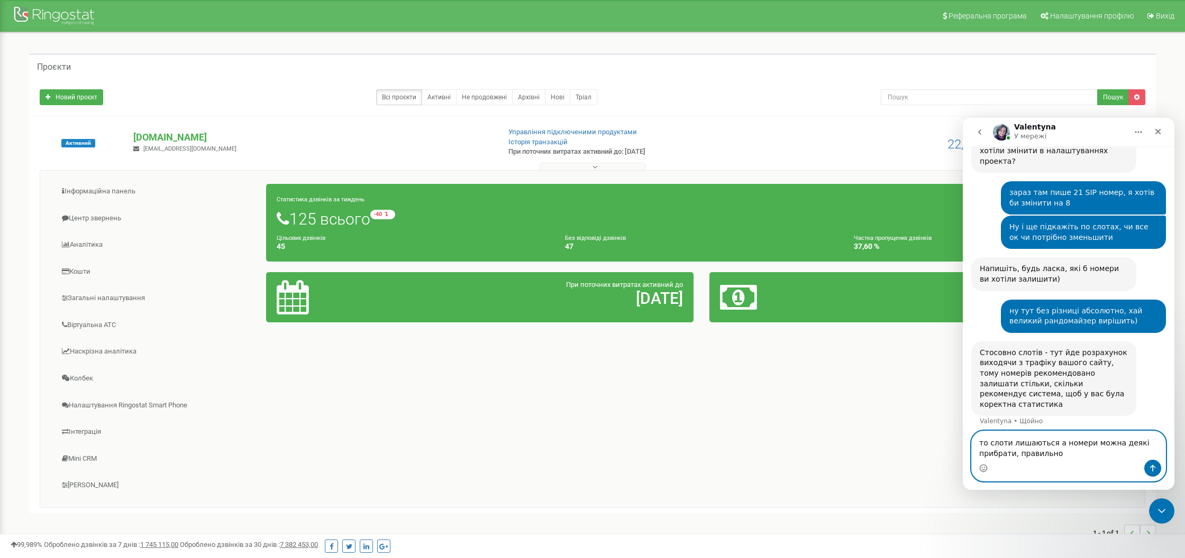
type textarea "то слоти лишаються а номери можна деякі прибрати, правильно?"
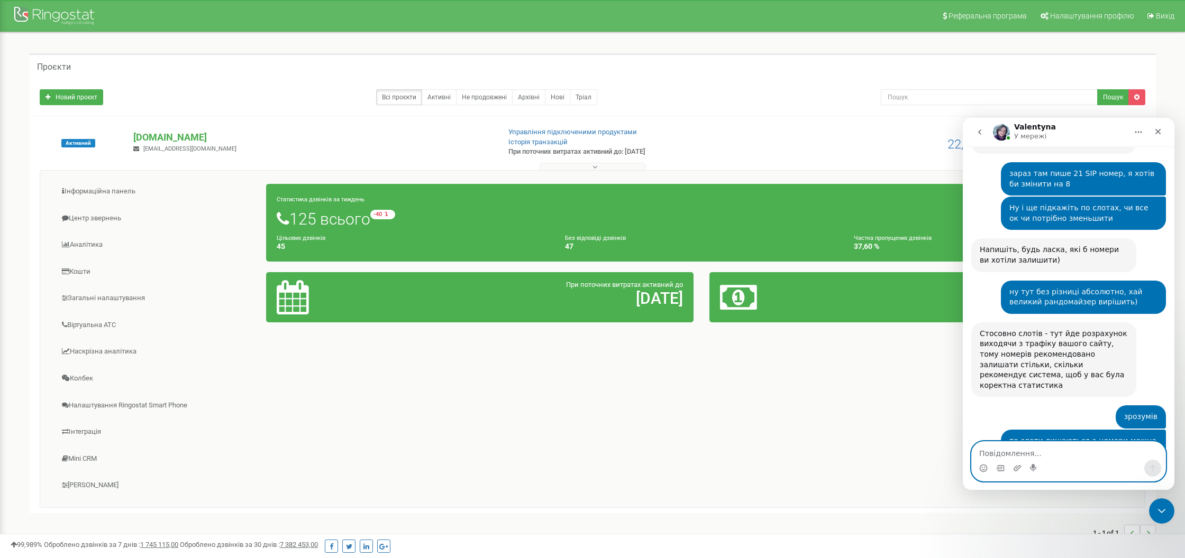
scroll to position [521, 0]
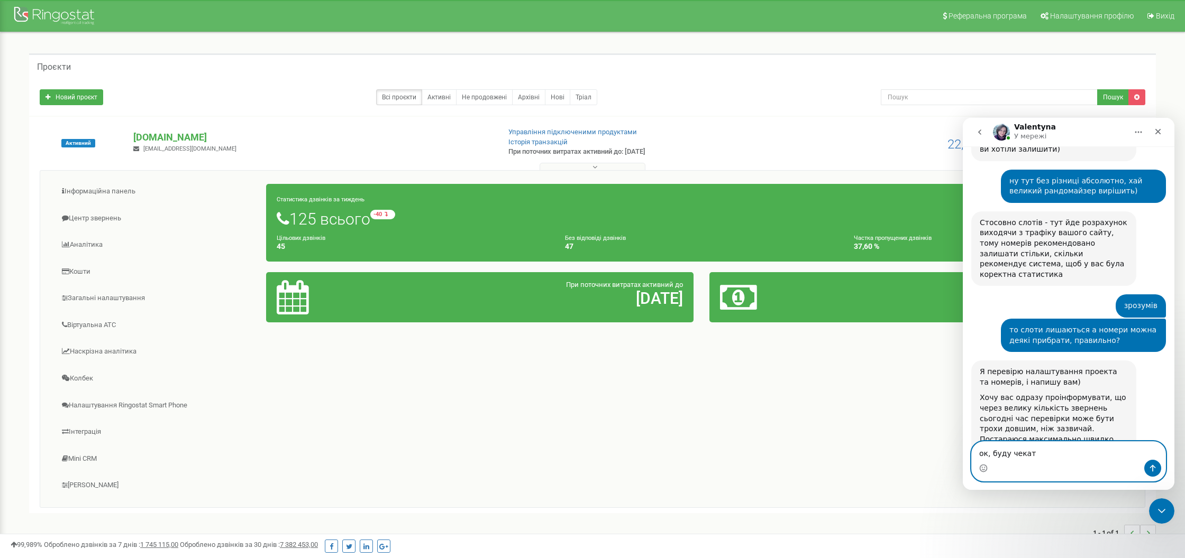
type textarea "ок, буду чекати"
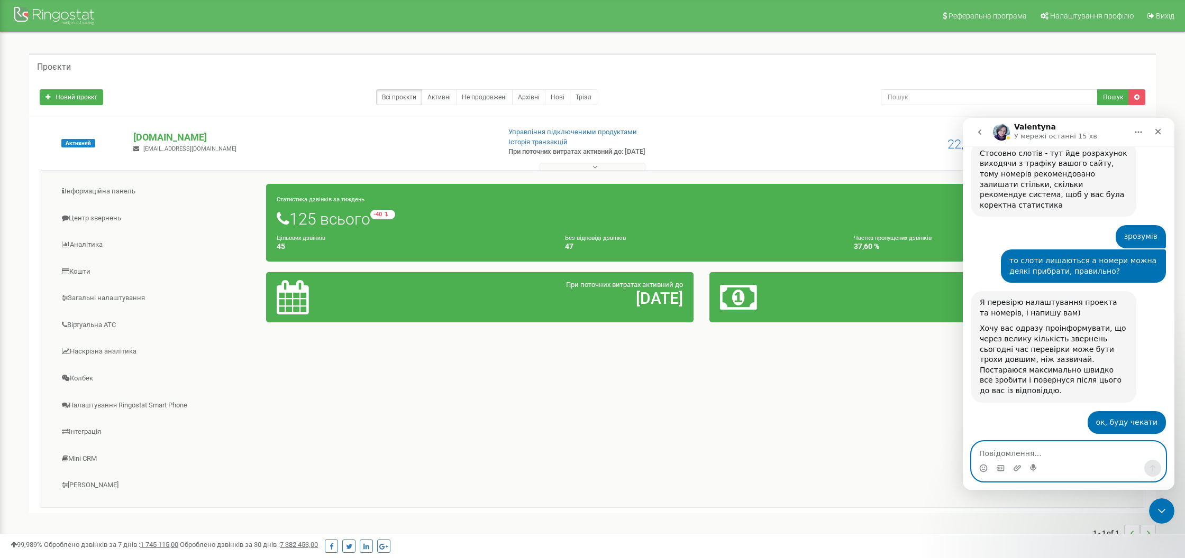
scroll to position [584, 0]
